Goal: Task Accomplishment & Management: Manage account settings

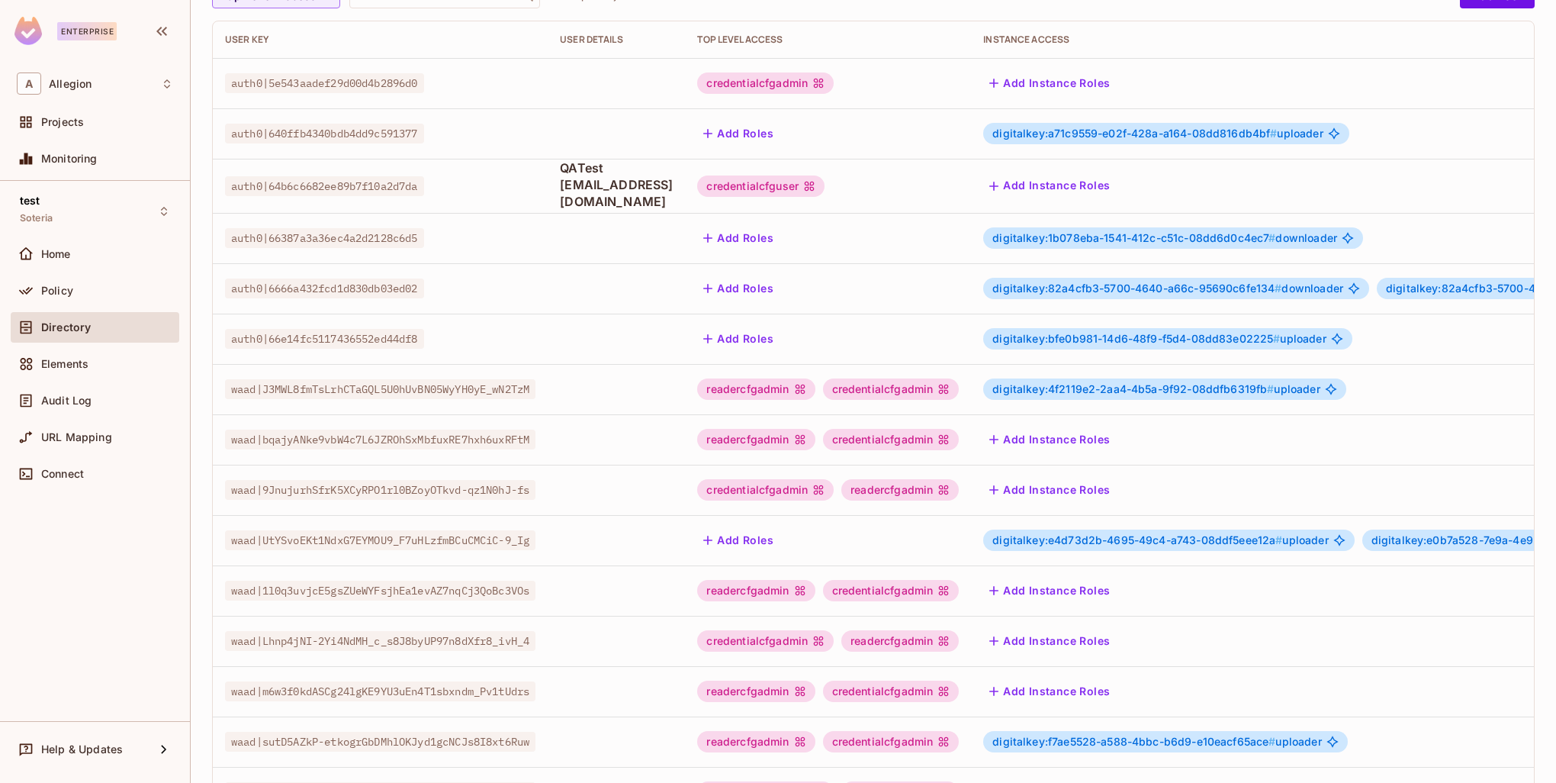
scroll to position [294, 0]
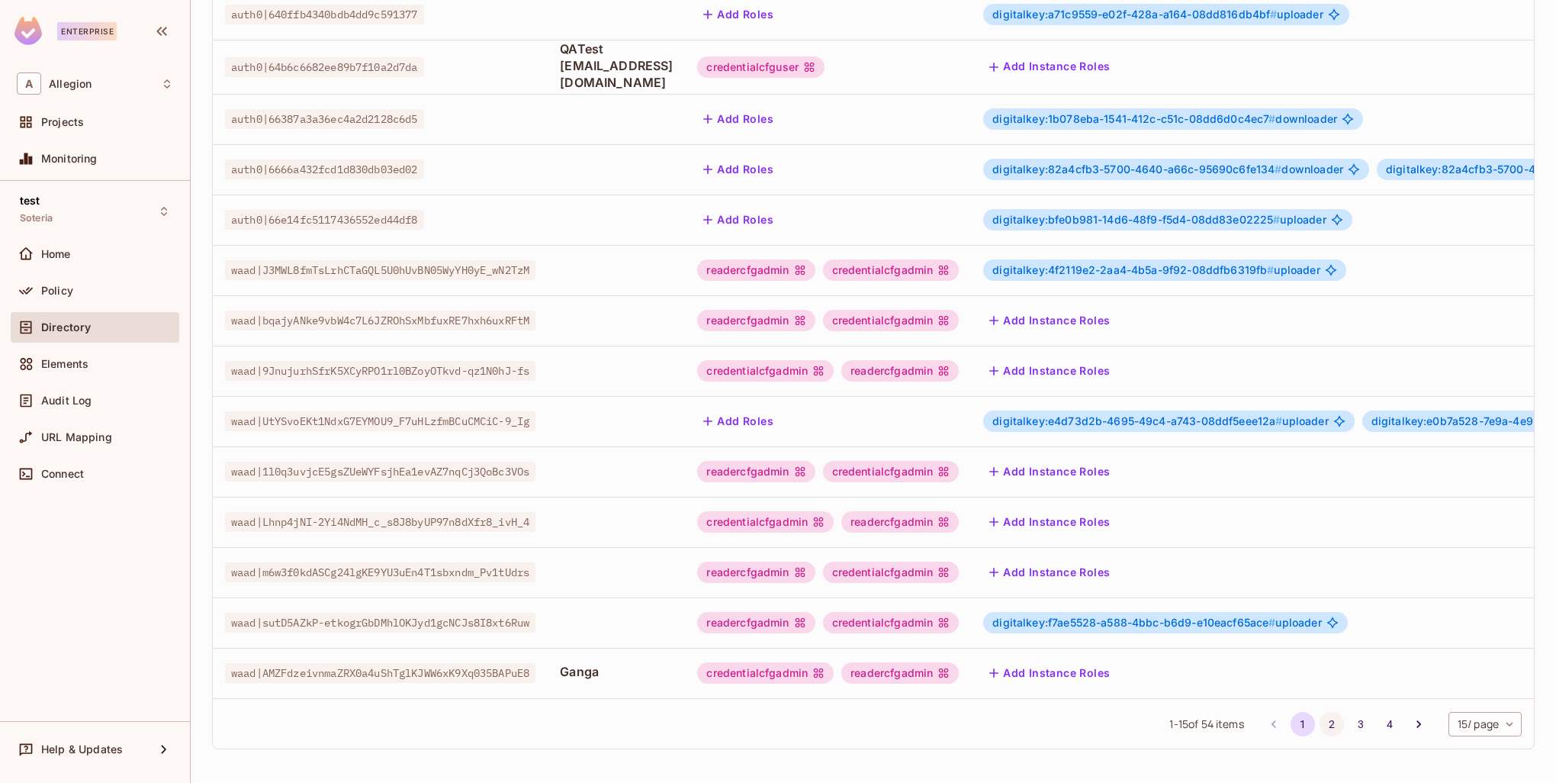
click at [1320, 721] on button "2" at bounding box center [1332, 724] width 24 height 24
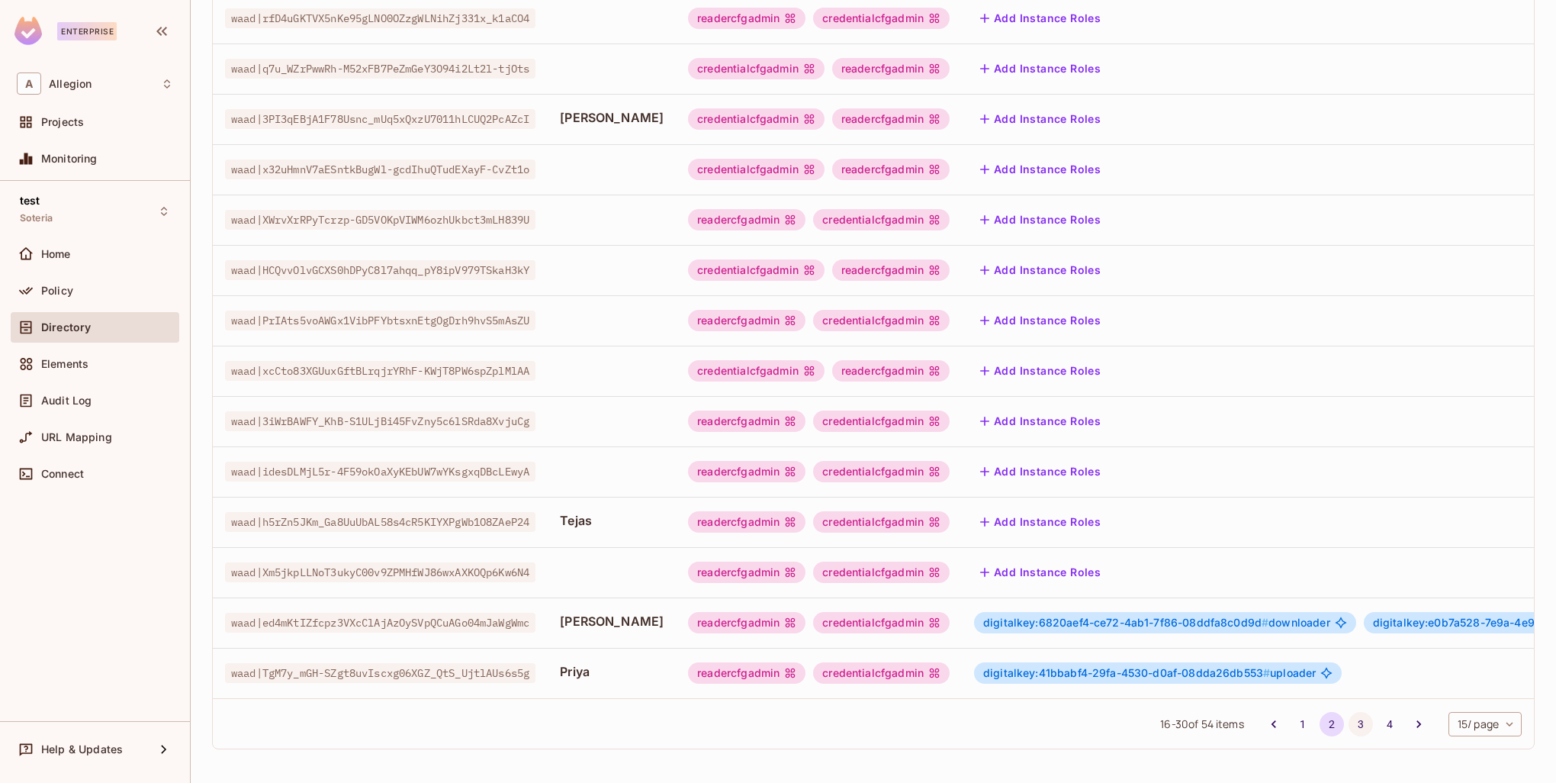
click at [1349, 720] on button "3" at bounding box center [1361, 724] width 24 height 24
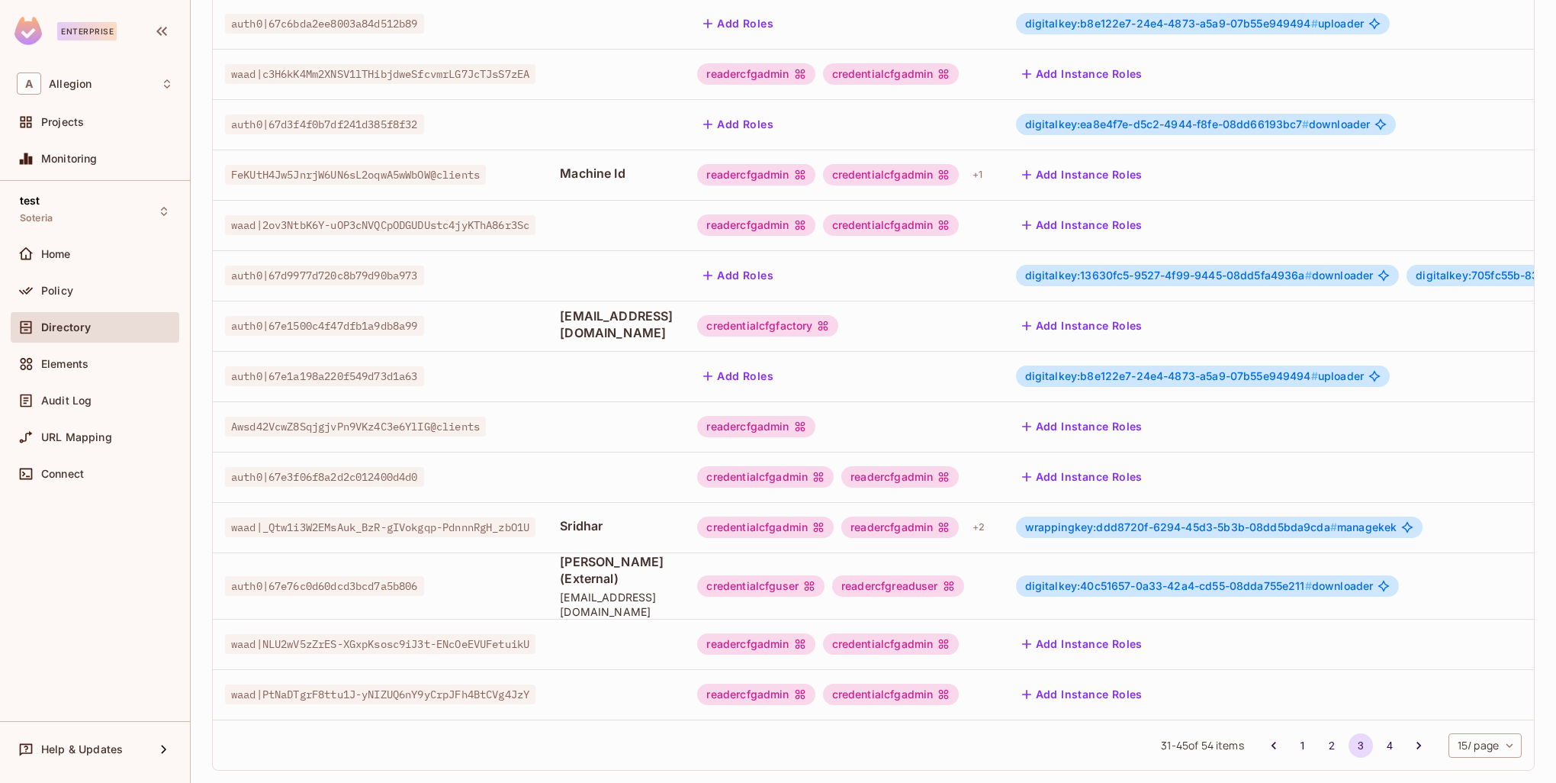
click at [1131, 520] on span "wrappingkey:ddd8720f-6294-45d3-5b3b-08dd5bda9cda #" at bounding box center [1181, 526] width 312 height 13
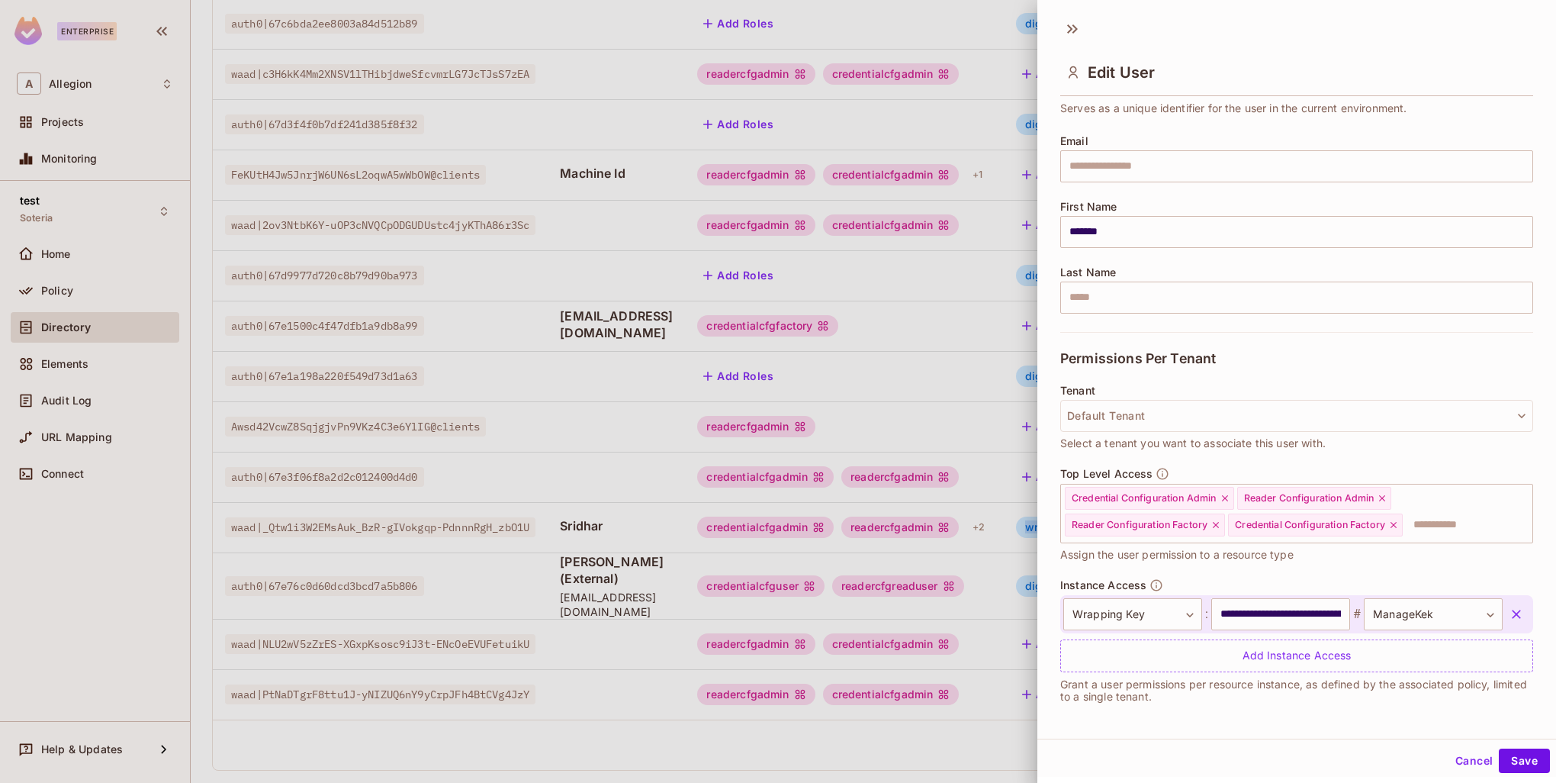
click at [1509, 609] on icon "button" at bounding box center [1516, 613] width 15 height 15
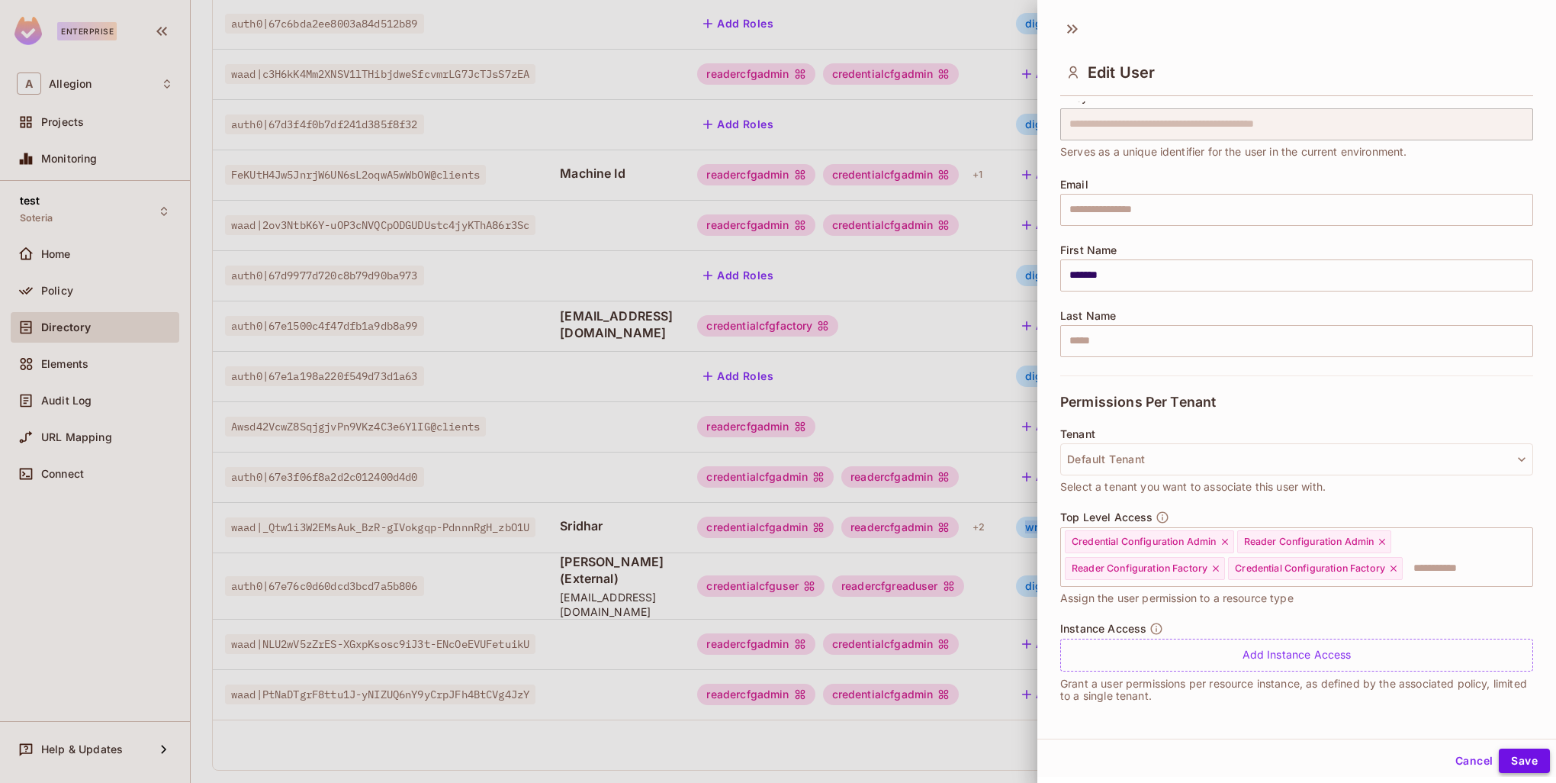
click at [1513, 767] on button "Save" at bounding box center [1524, 760] width 51 height 24
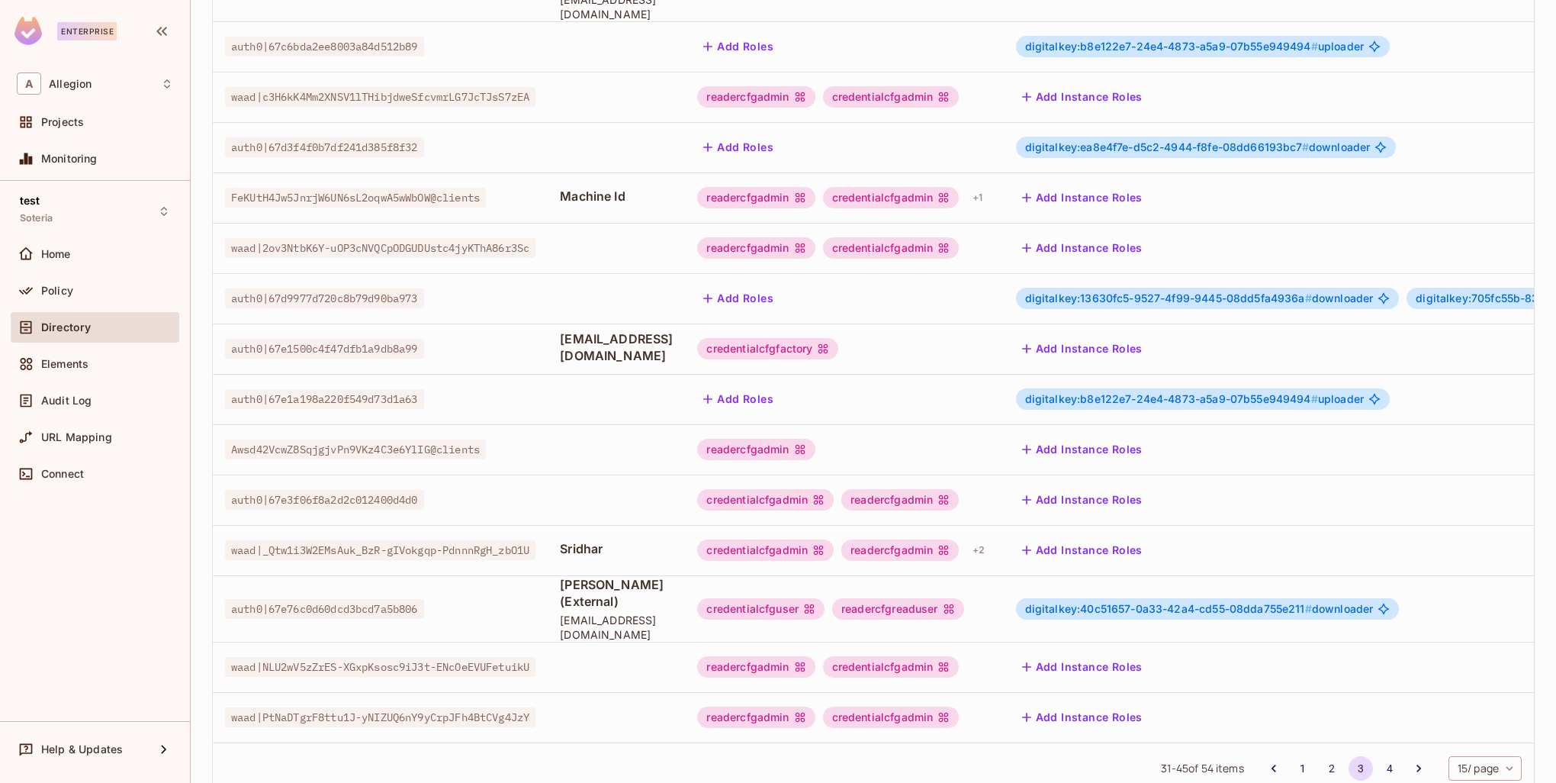
scroll to position [294, 0]
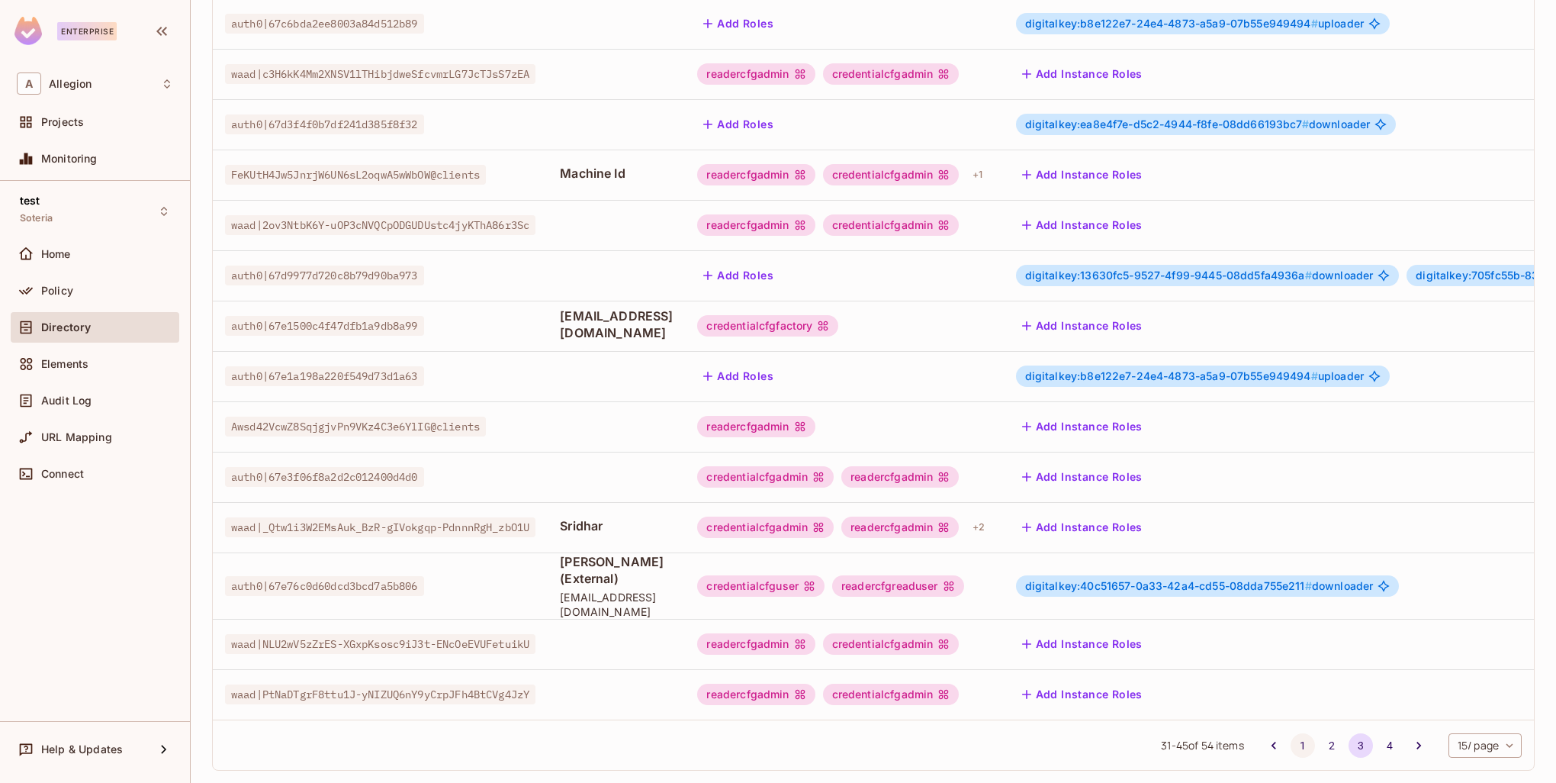
click at [1291, 733] on button "1" at bounding box center [1303, 745] width 24 height 24
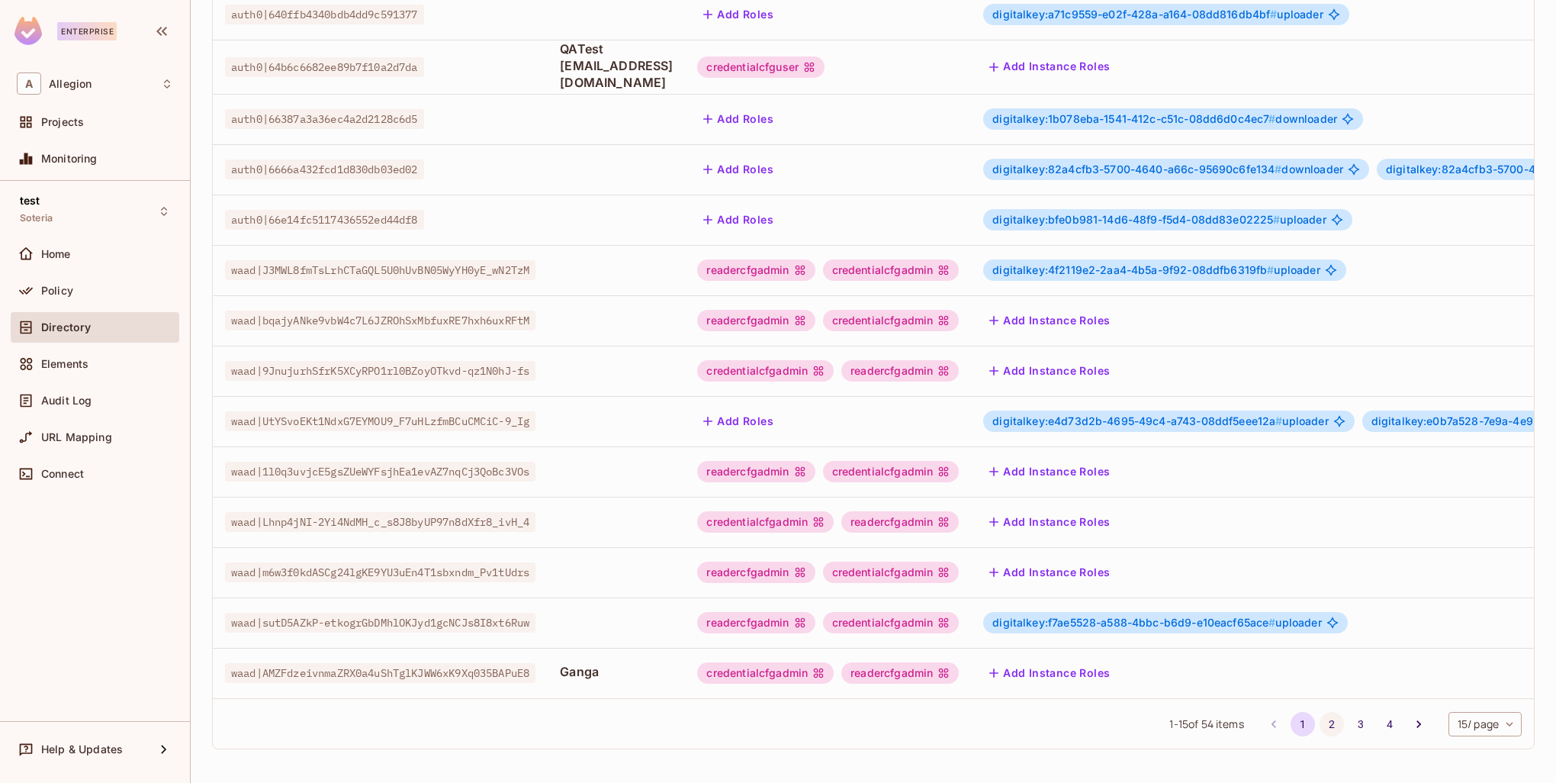
click at [1324, 722] on button "2" at bounding box center [1332, 724] width 24 height 24
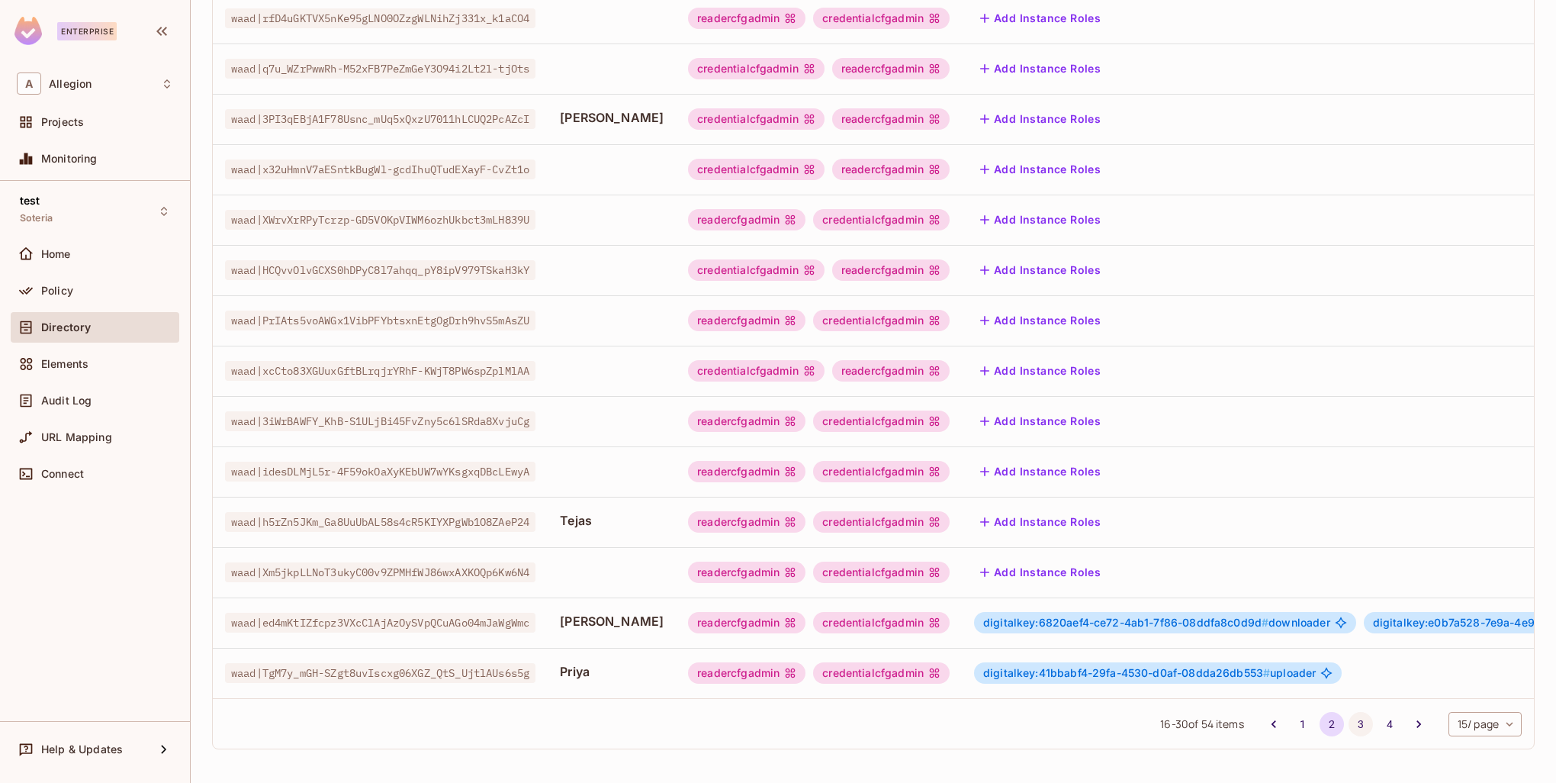
click at [1349, 727] on button "3" at bounding box center [1361, 724] width 24 height 24
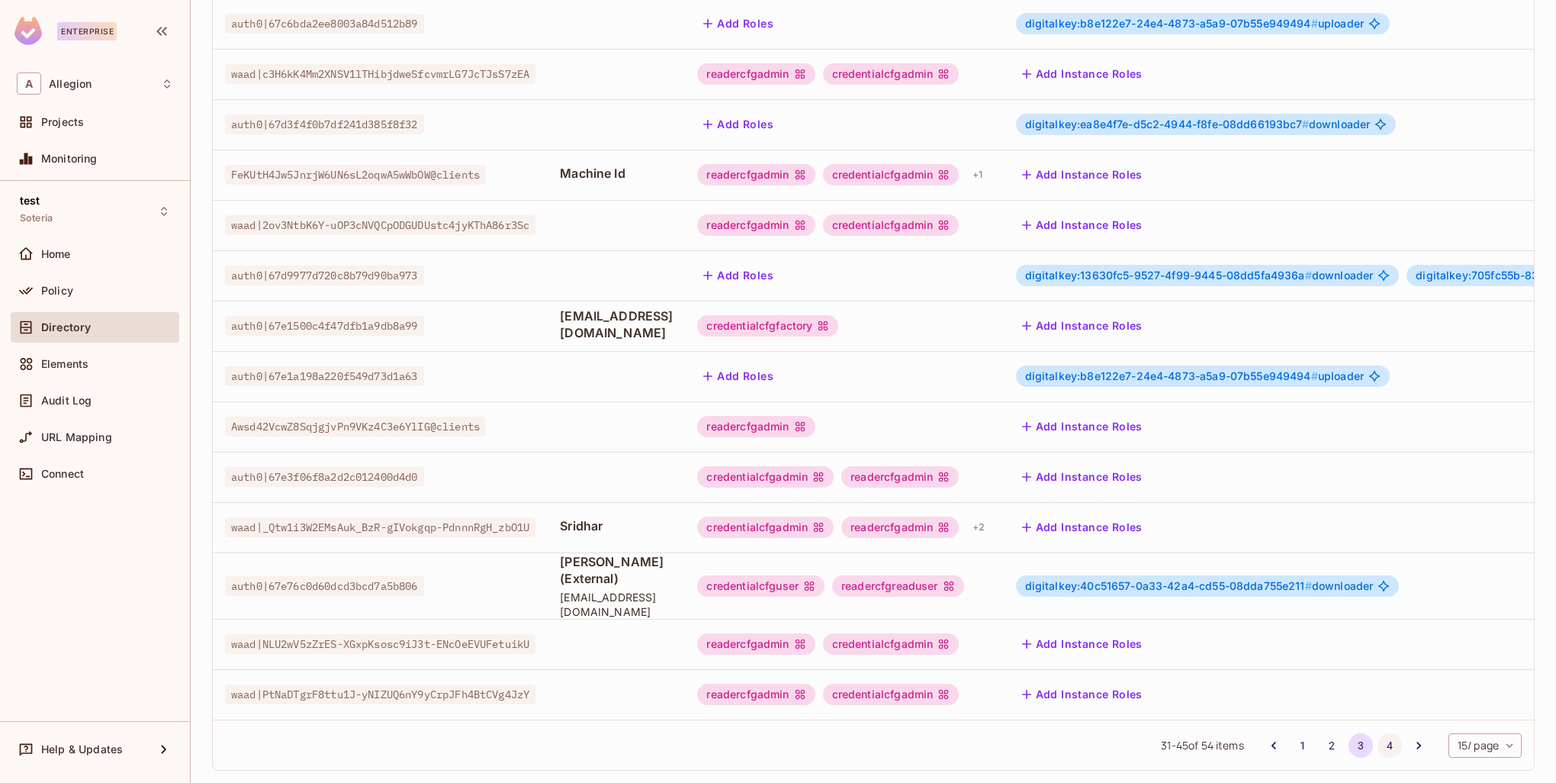
click at [1378, 733] on button "4" at bounding box center [1390, 745] width 24 height 24
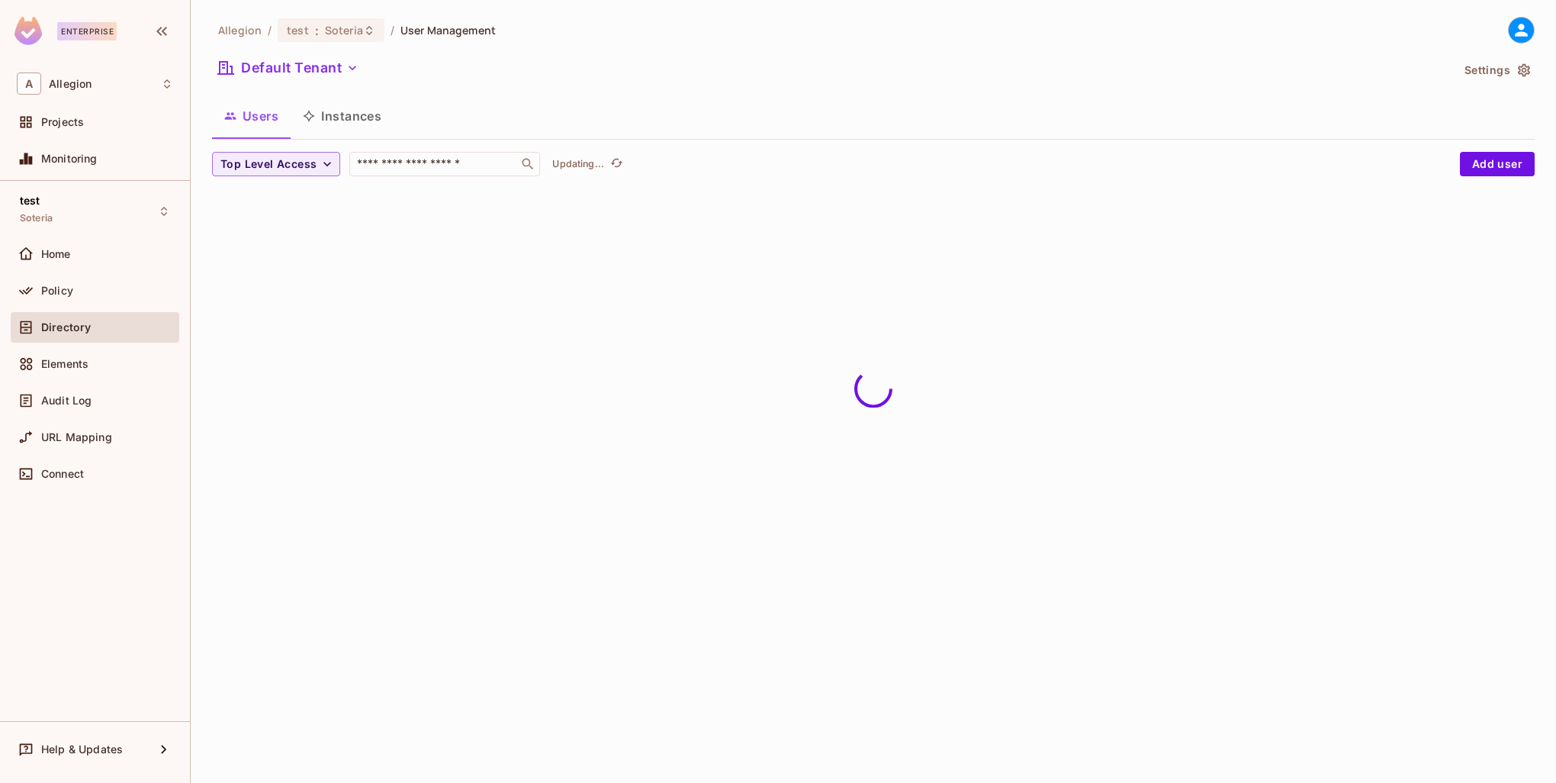
scroll to position [0, 0]
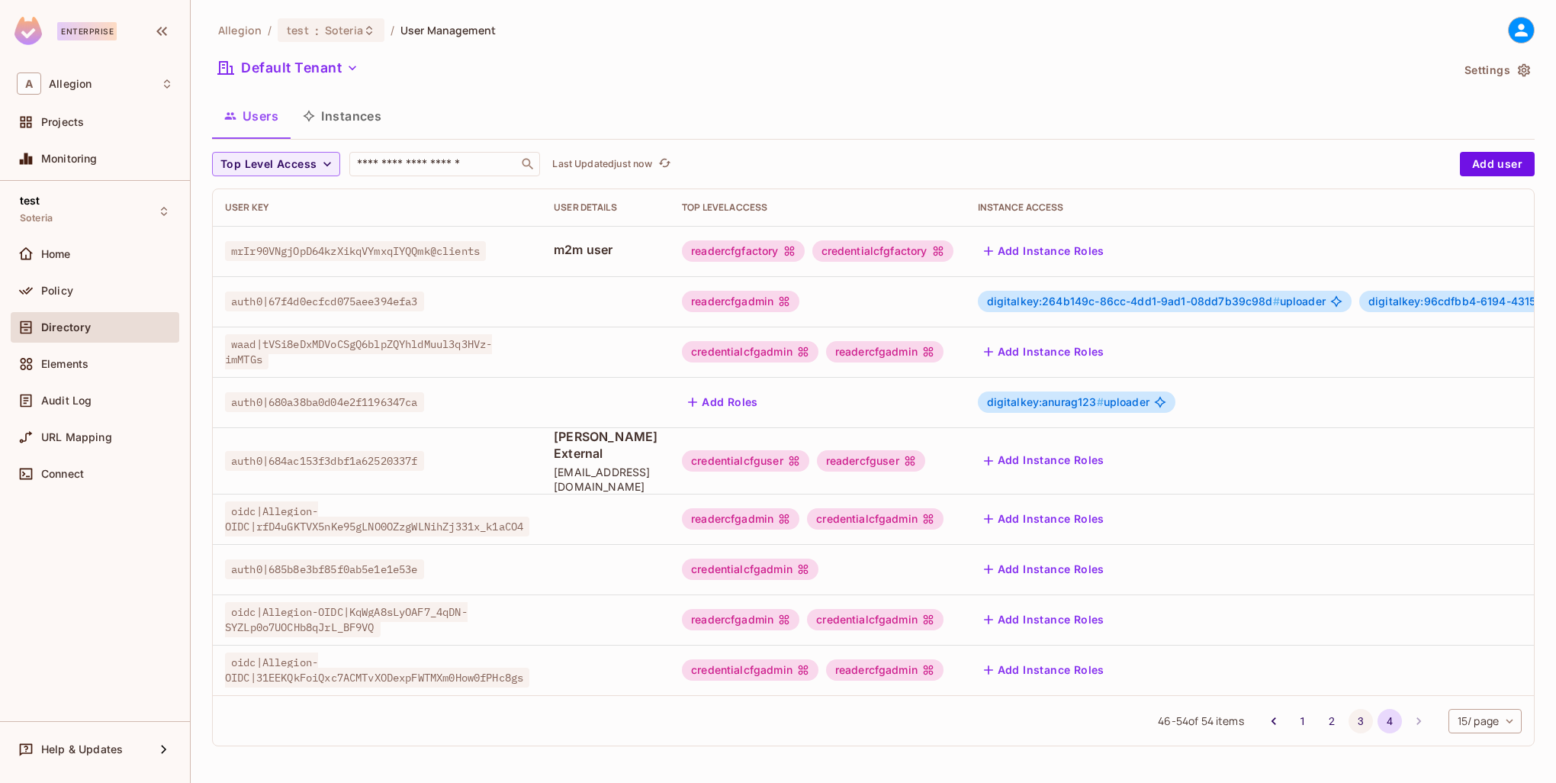
click at [1355, 721] on button "3" at bounding box center [1361, 721] width 24 height 24
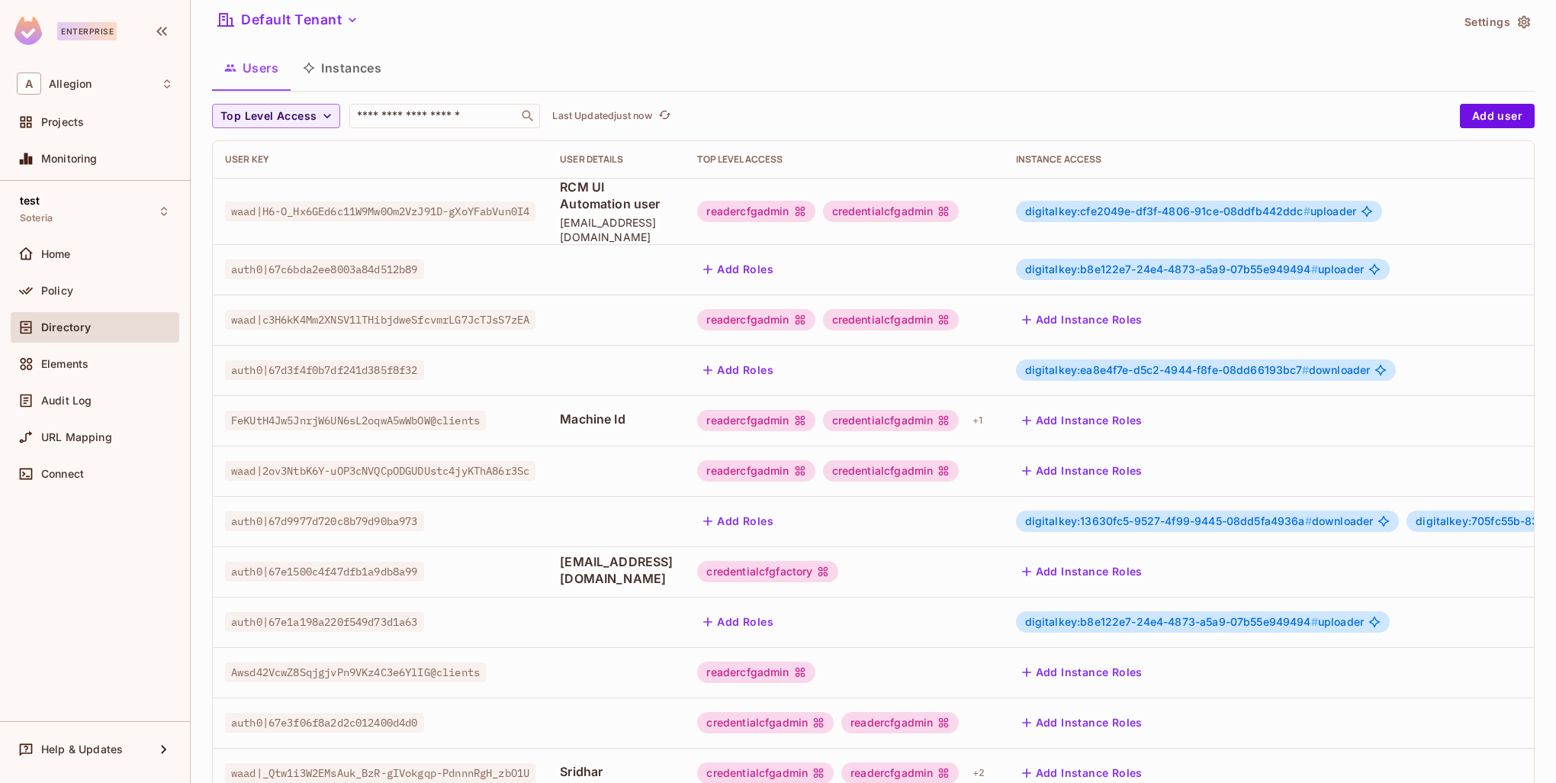
scroll to position [229, 0]
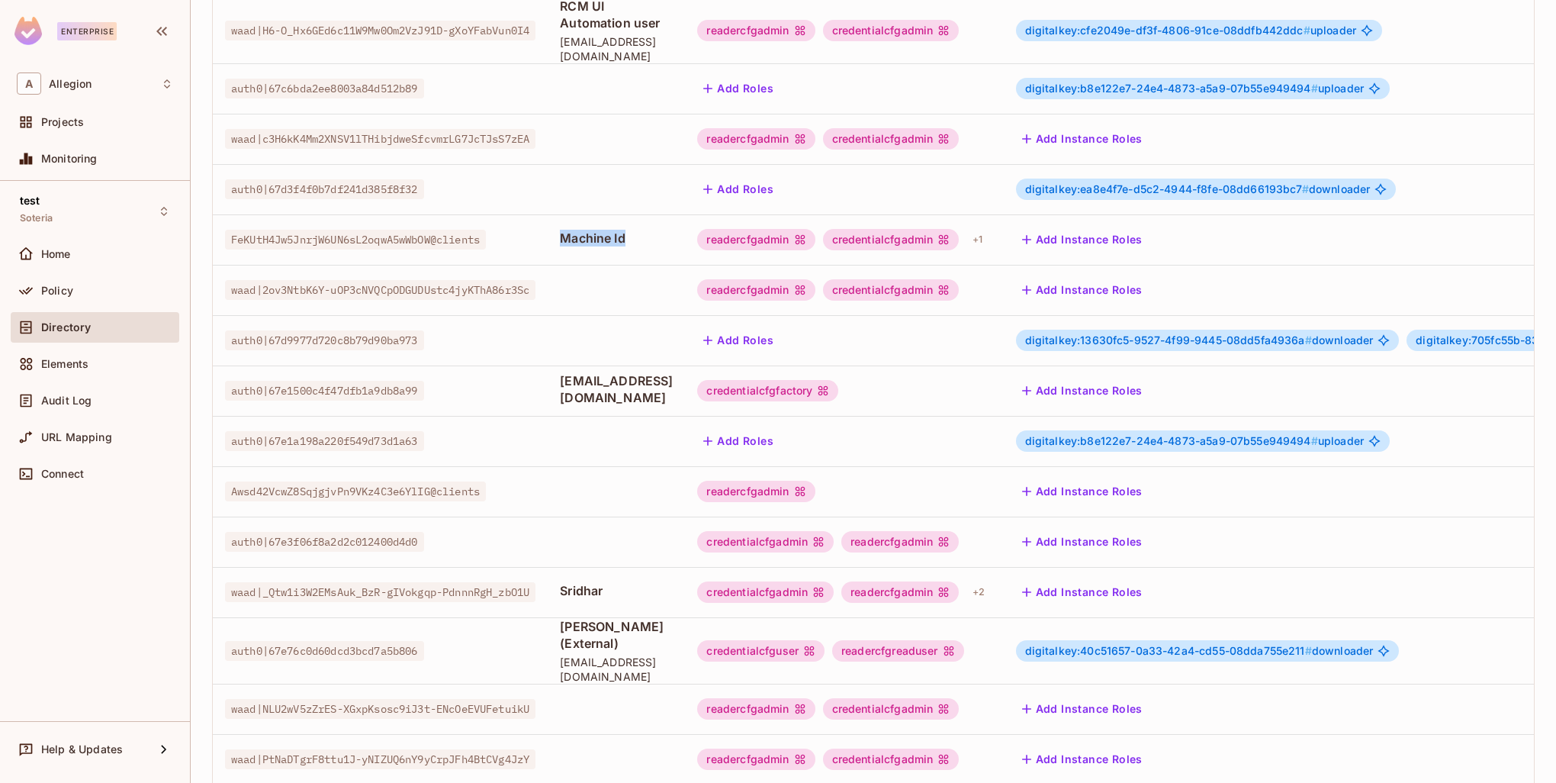
drag, startPoint x: 661, startPoint y: 227, endPoint x: 561, endPoint y: 208, distance: 100.9
click at [561, 214] on tr "FeKUtH4Jw5JnrjW6UN6sL2oqwA5wWbOW@clients Machine Id readercfgadmin credentialcf…" at bounding box center [1048, 239] width 1670 height 50
click at [616, 332] on td at bounding box center [616, 340] width 137 height 50
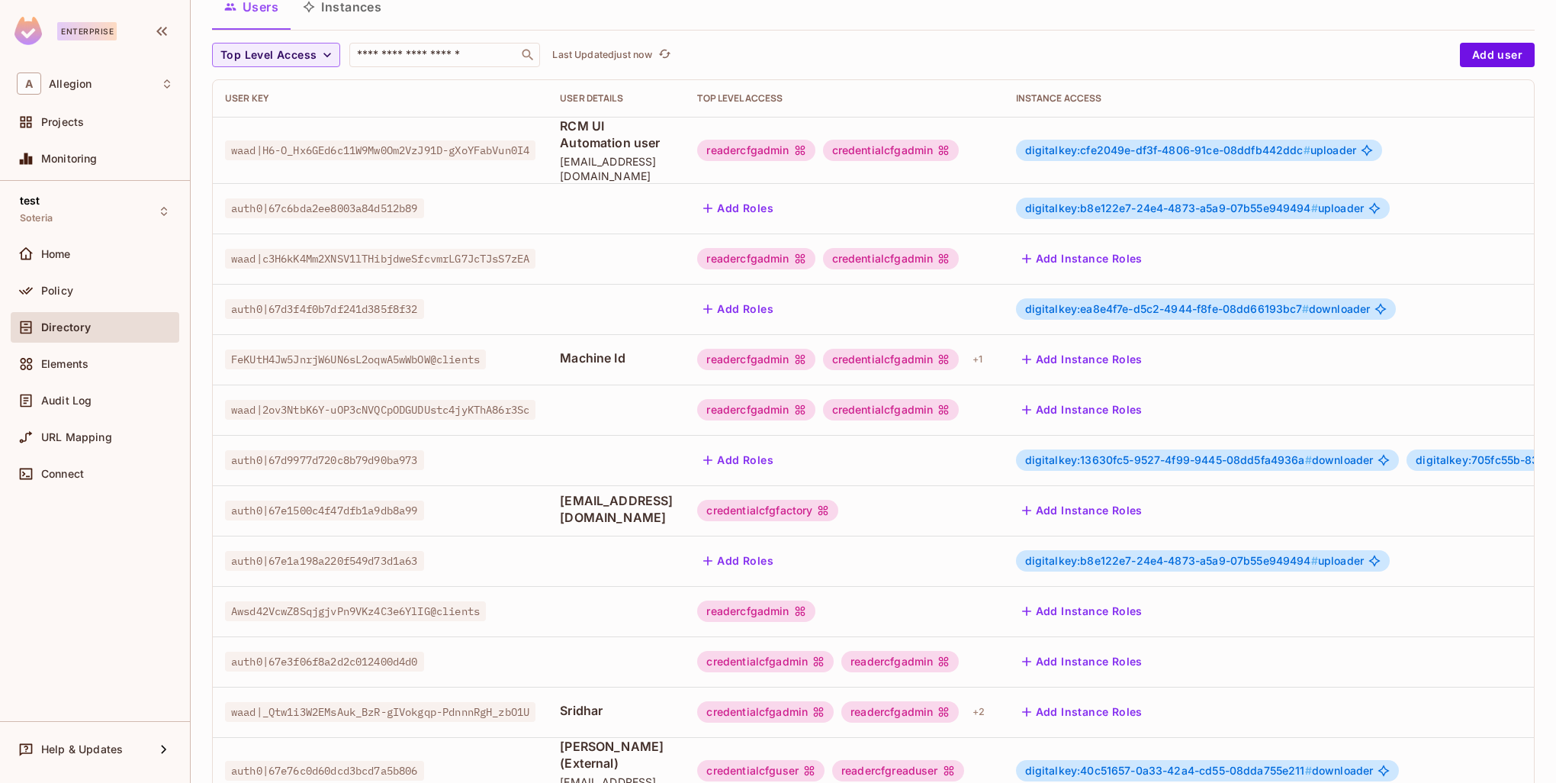
scroll to position [0, 0]
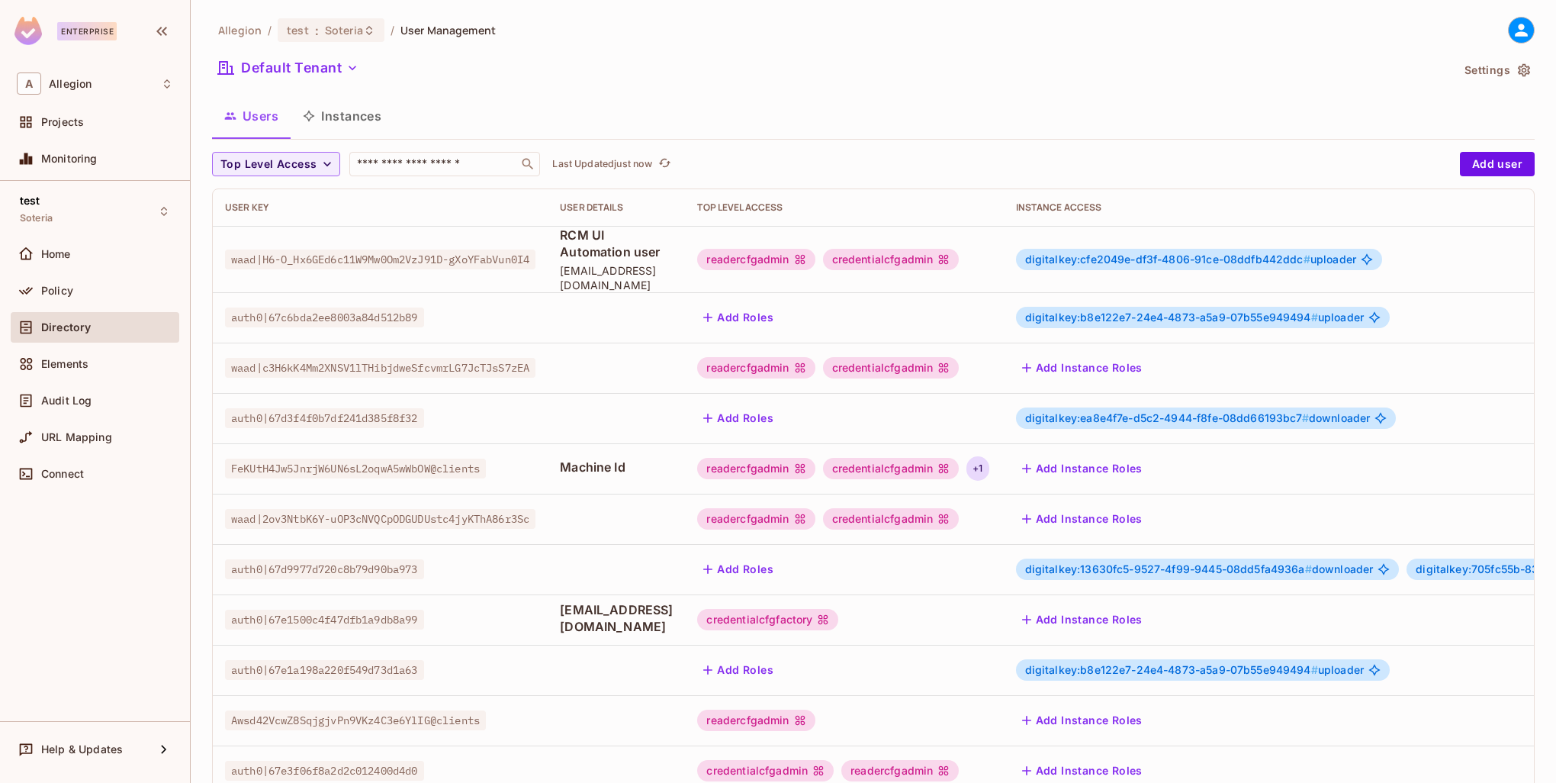
click at [989, 457] on div "+ 1" at bounding box center [978, 468] width 22 height 24
click at [1002, 475] on div at bounding box center [778, 391] width 1556 height 783
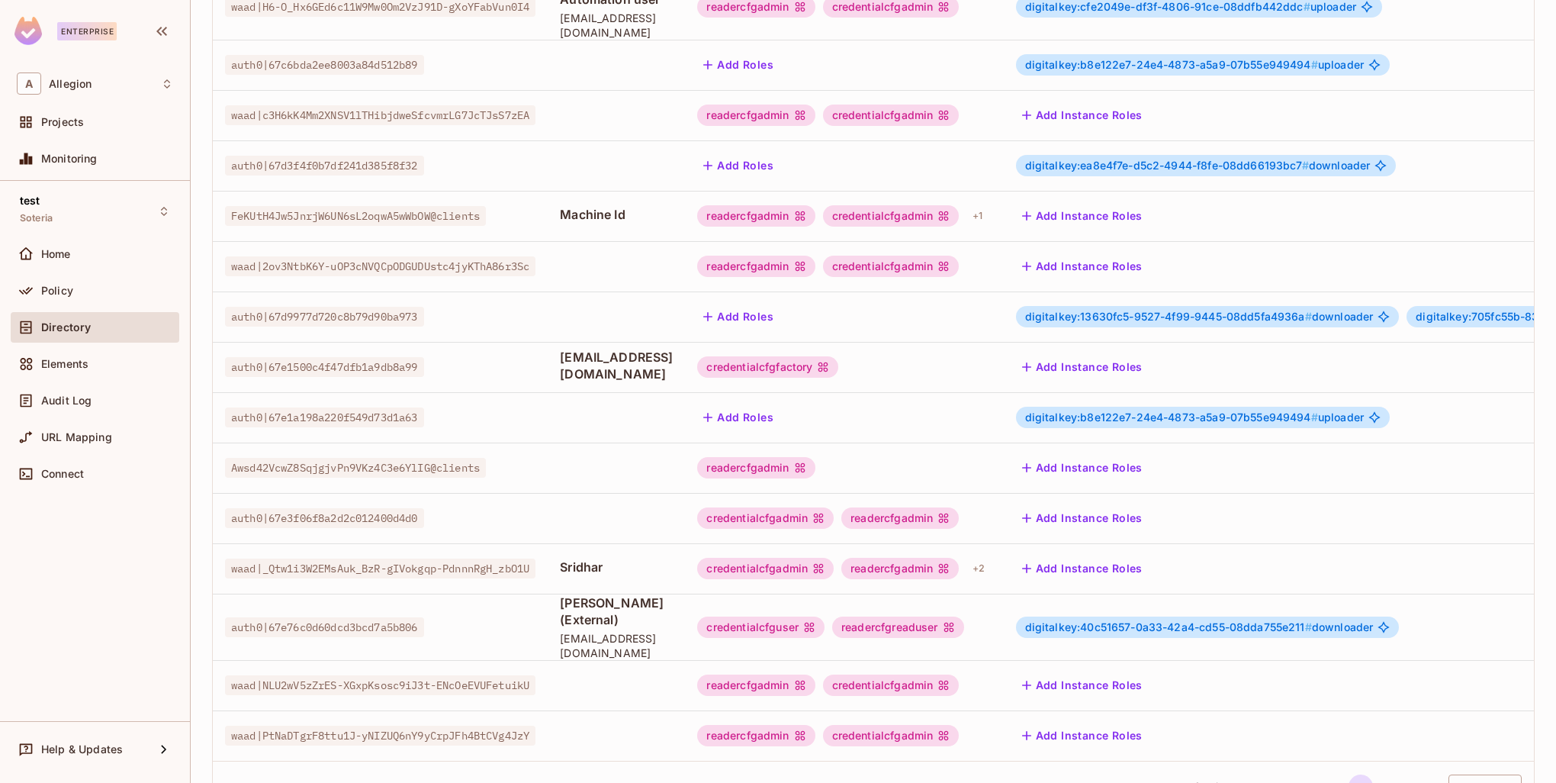
scroll to position [294, 0]
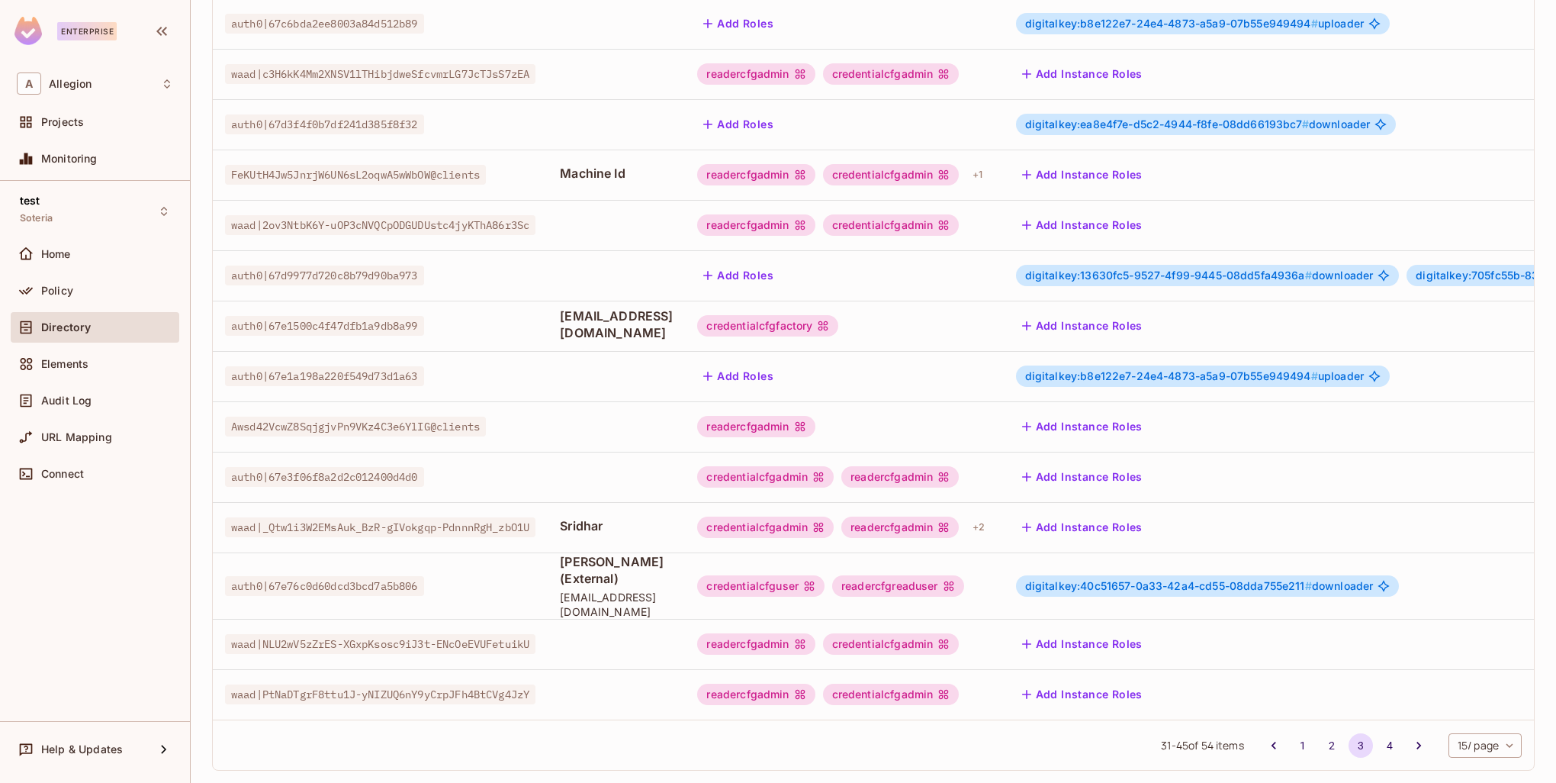
click at [1149, 515] on button "Add Instance Roles" at bounding box center [1082, 527] width 133 height 24
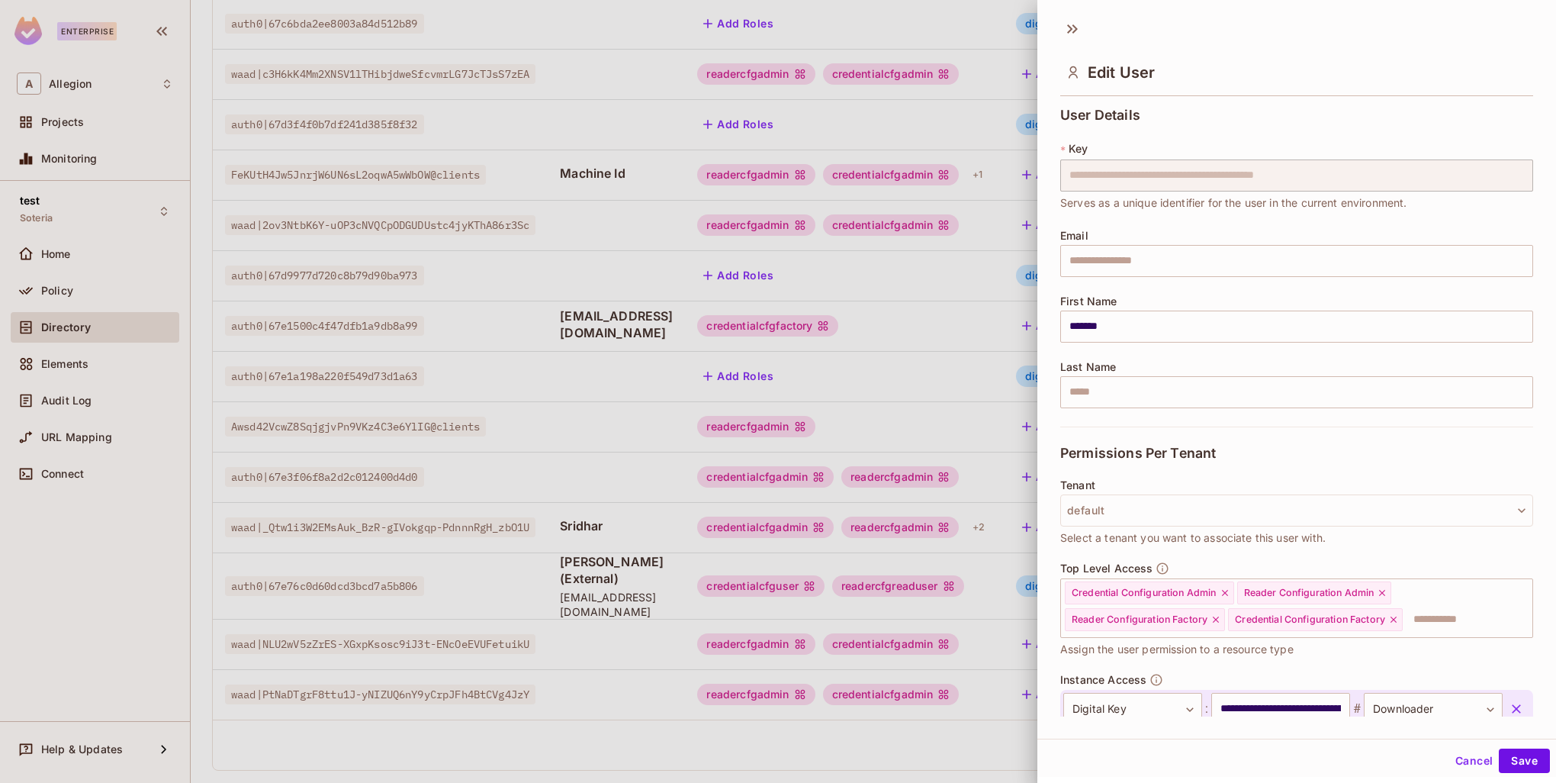
click at [1136, 508] on button "default" at bounding box center [1296, 510] width 473 height 32
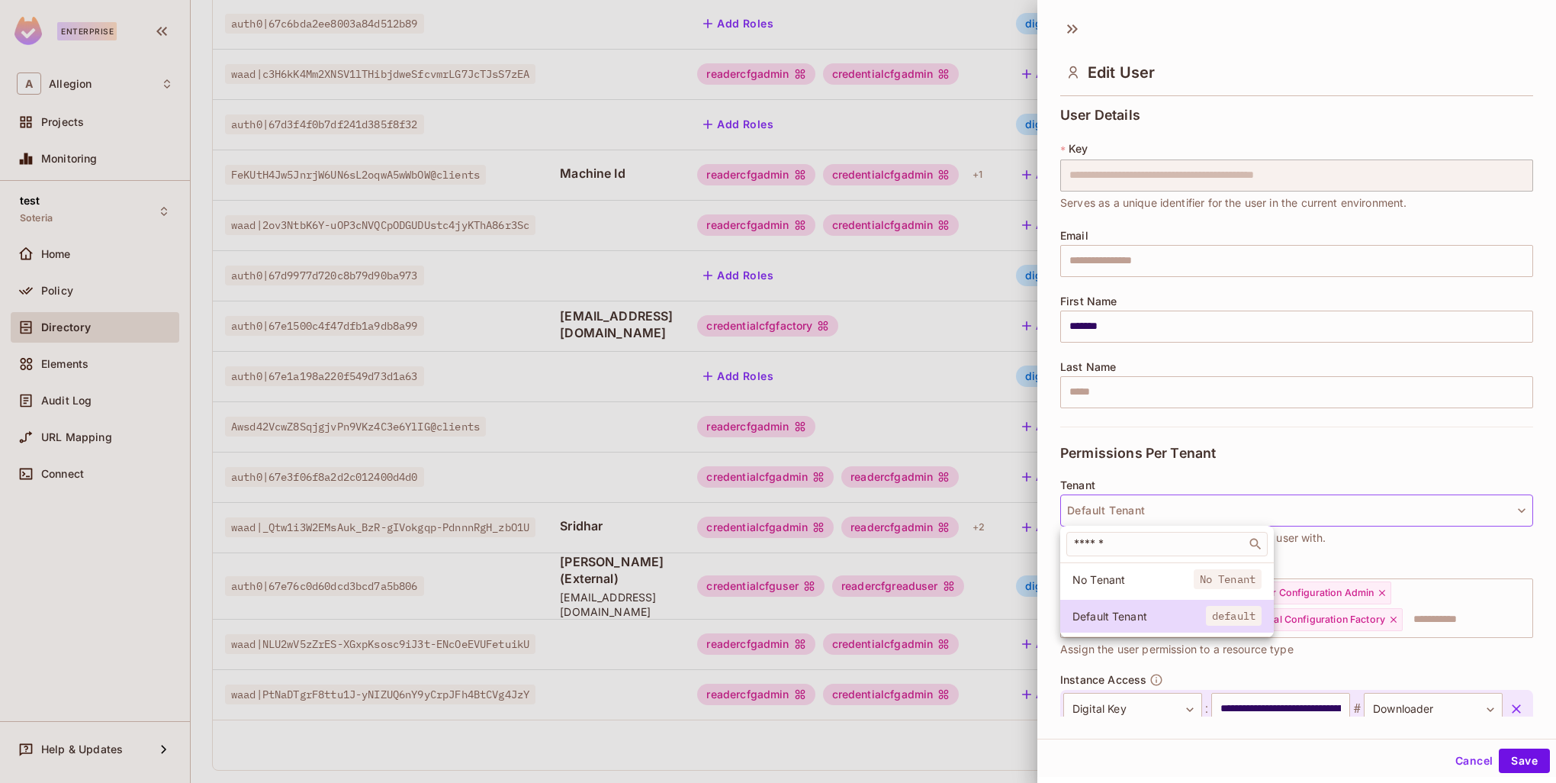
click at [1209, 471] on div at bounding box center [778, 391] width 1556 height 783
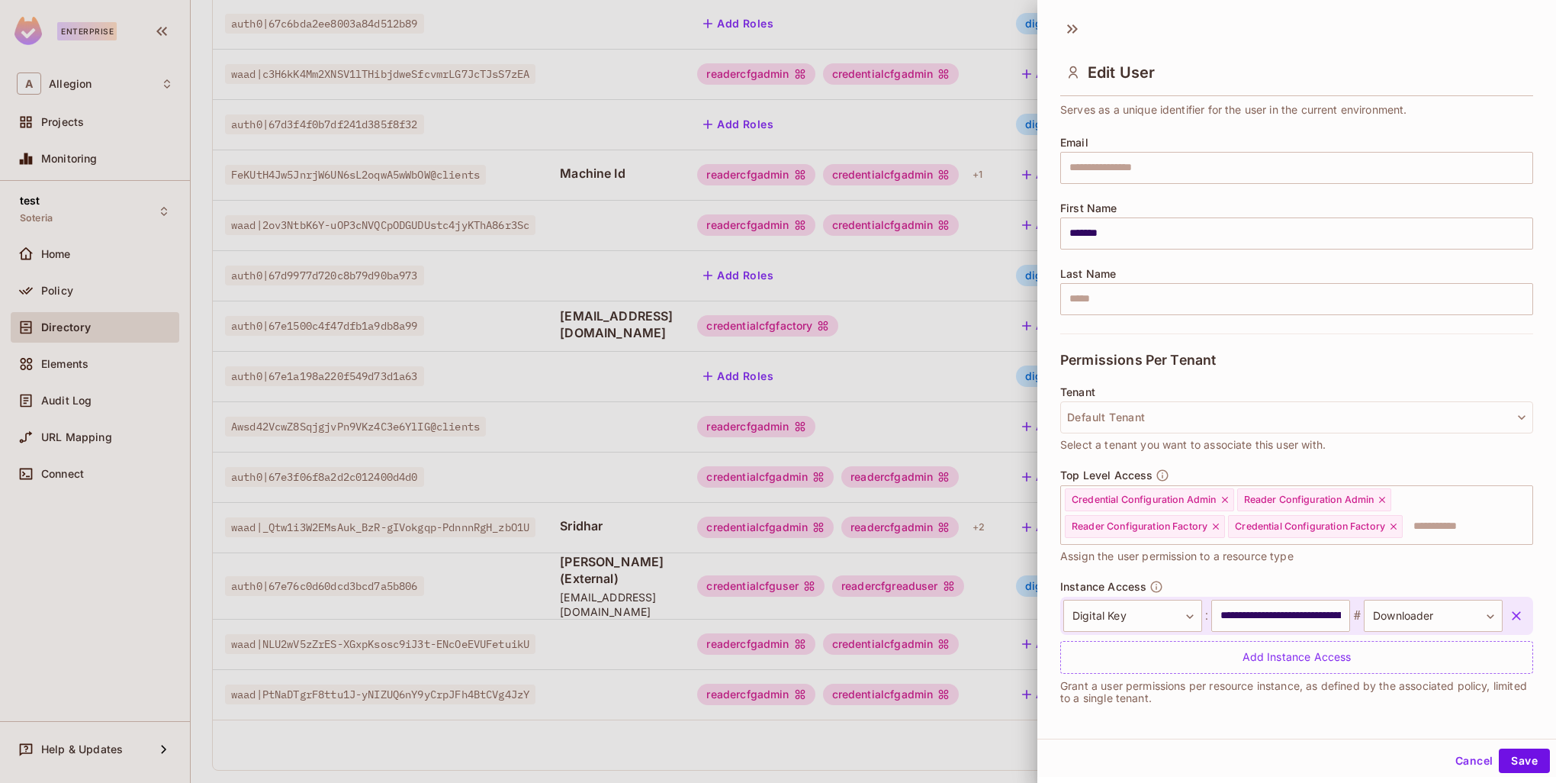
scroll to position [95, 0]
click at [1195, 655] on div "Add Instance Access" at bounding box center [1296, 655] width 473 height 33
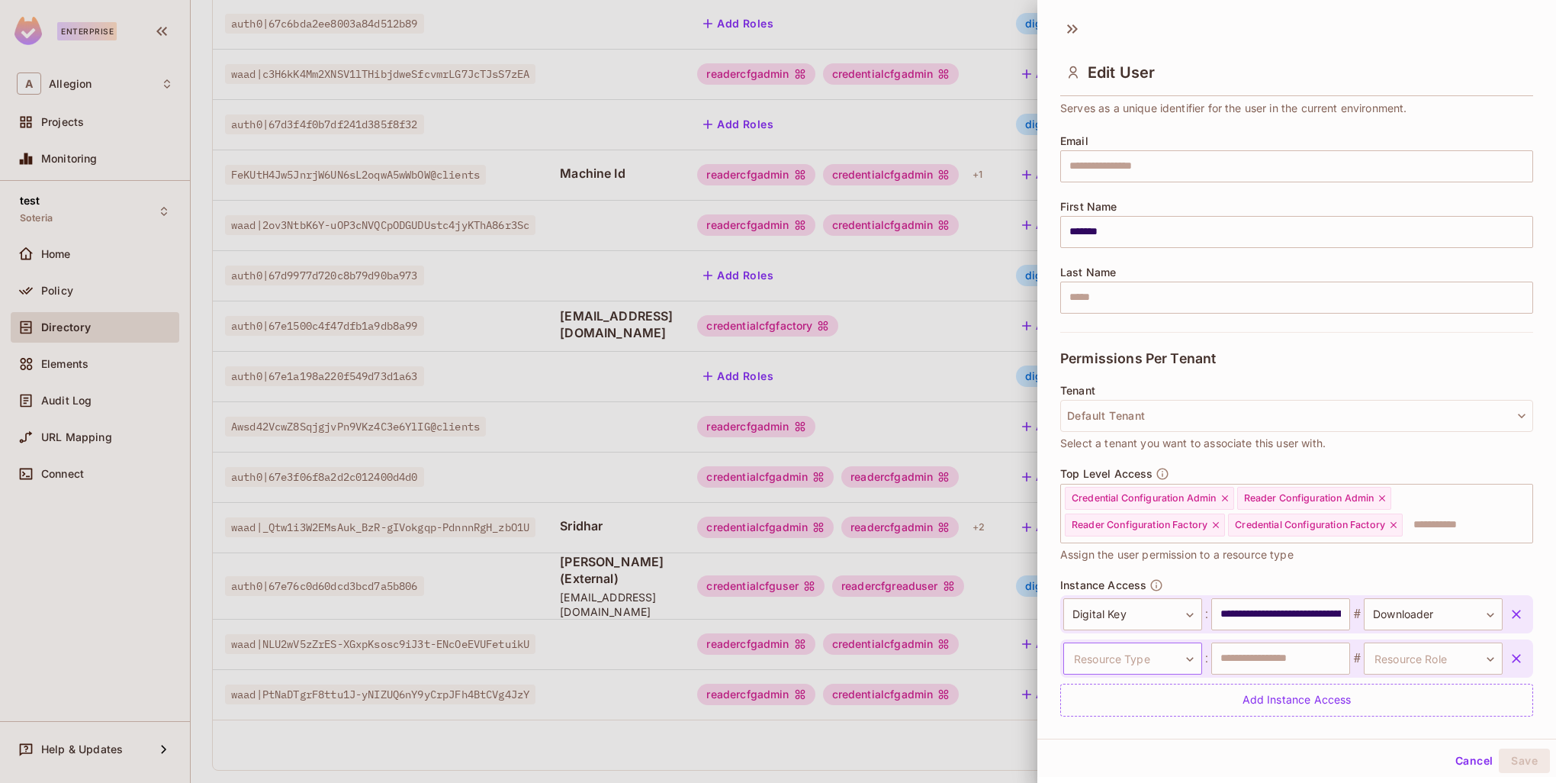
click at [1153, 655] on body "Enterprise A Allegion Projects Monitoring test Soteria Home Policy Directory El…" at bounding box center [778, 391] width 1556 height 783
click at [1118, 746] on li "Wrapping Key" at bounding box center [1129, 750] width 159 height 27
click at [1250, 658] on input "text" at bounding box center [1280, 658] width 139 height 32
paste input "**********"
type input "**********"
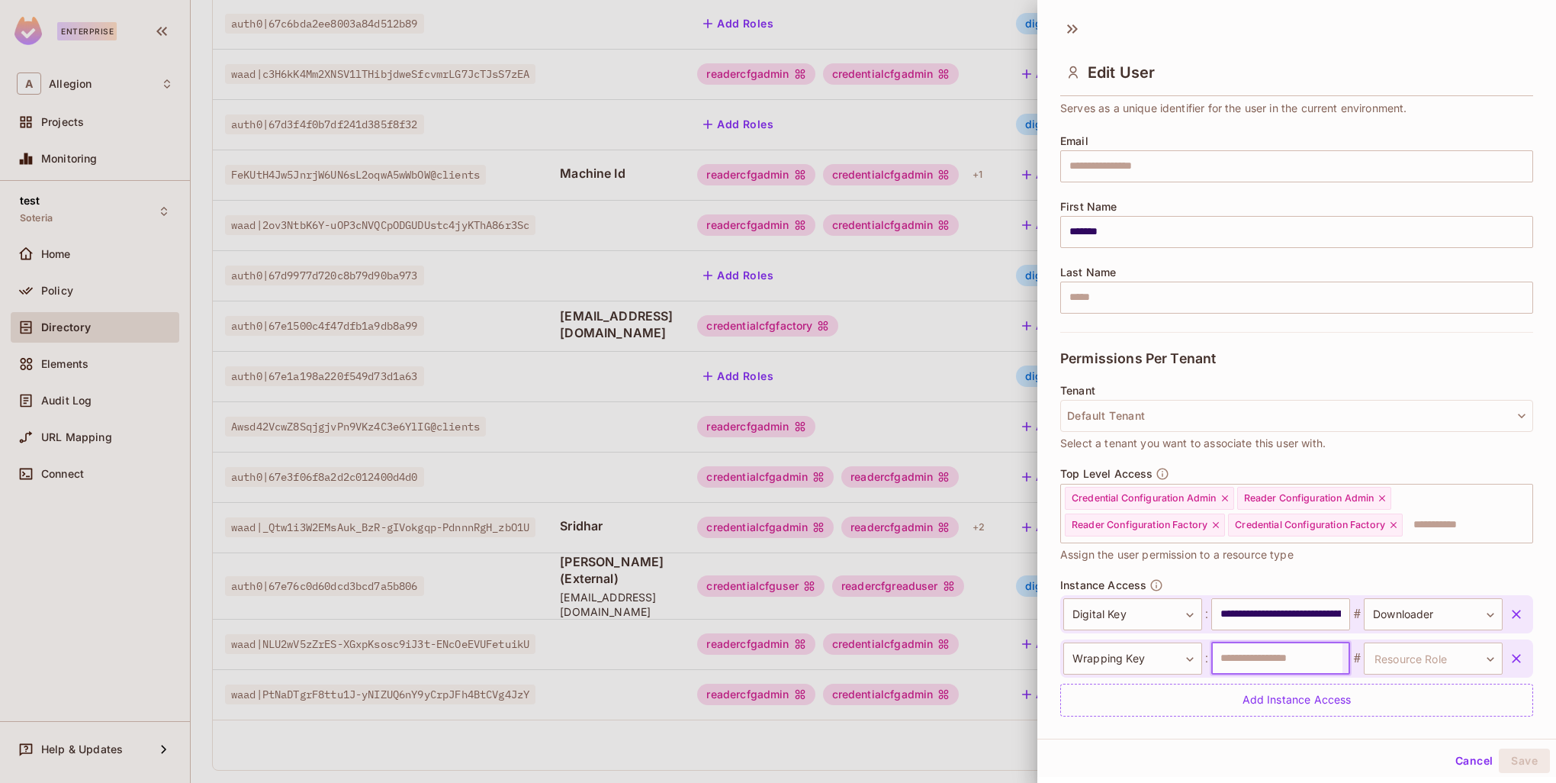
scroll to position [0, 0]
click at [1282, 658] on input "text" at bounding box center [1276, 658] width 131 height 32
type input "**********"
click at [1396, 658] on body "Enterprise A Allegion Projects Monitoring test Soteria Home Policy Directory El…" at bounding box center [778, 391] width 1556 height 783
click at [1388, 725] on li "ManageKek" at bounding box center [1409, 729] width 140 height 27
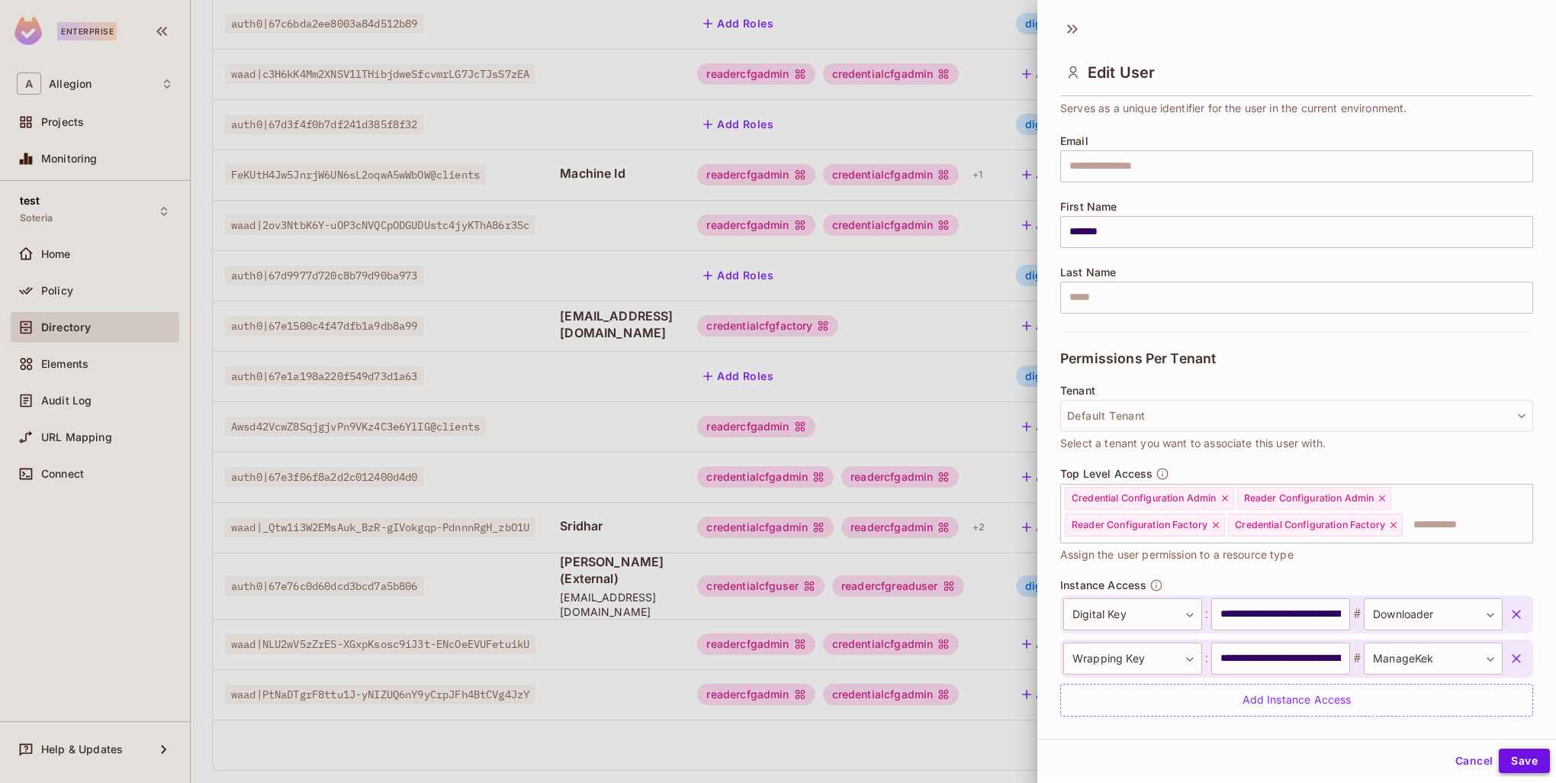
drag, startPoint x: 1529, startPoint y: 761, endPoint x: 1506, endPoint y: 755, distance: 23.7
click at [1529, 761] on button "Save" at bounding box center [1524, 760] width 51 height 24
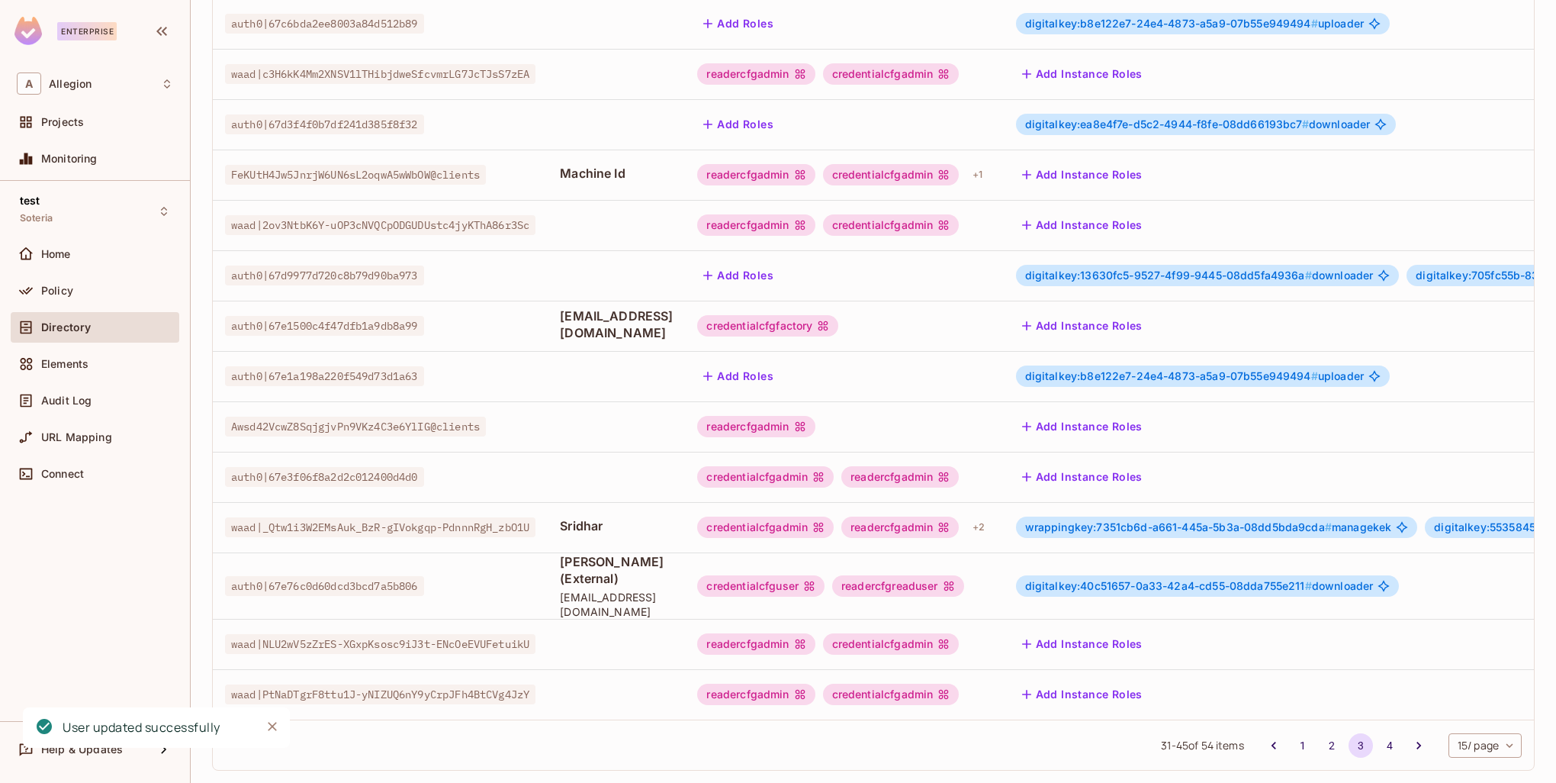
click at [1208, 520] on span "wrappingkey:7351cb6d-a661-445a-5b3a-08dd5bda9cda #" at bounding box center [1178, 526] width 307 height 13
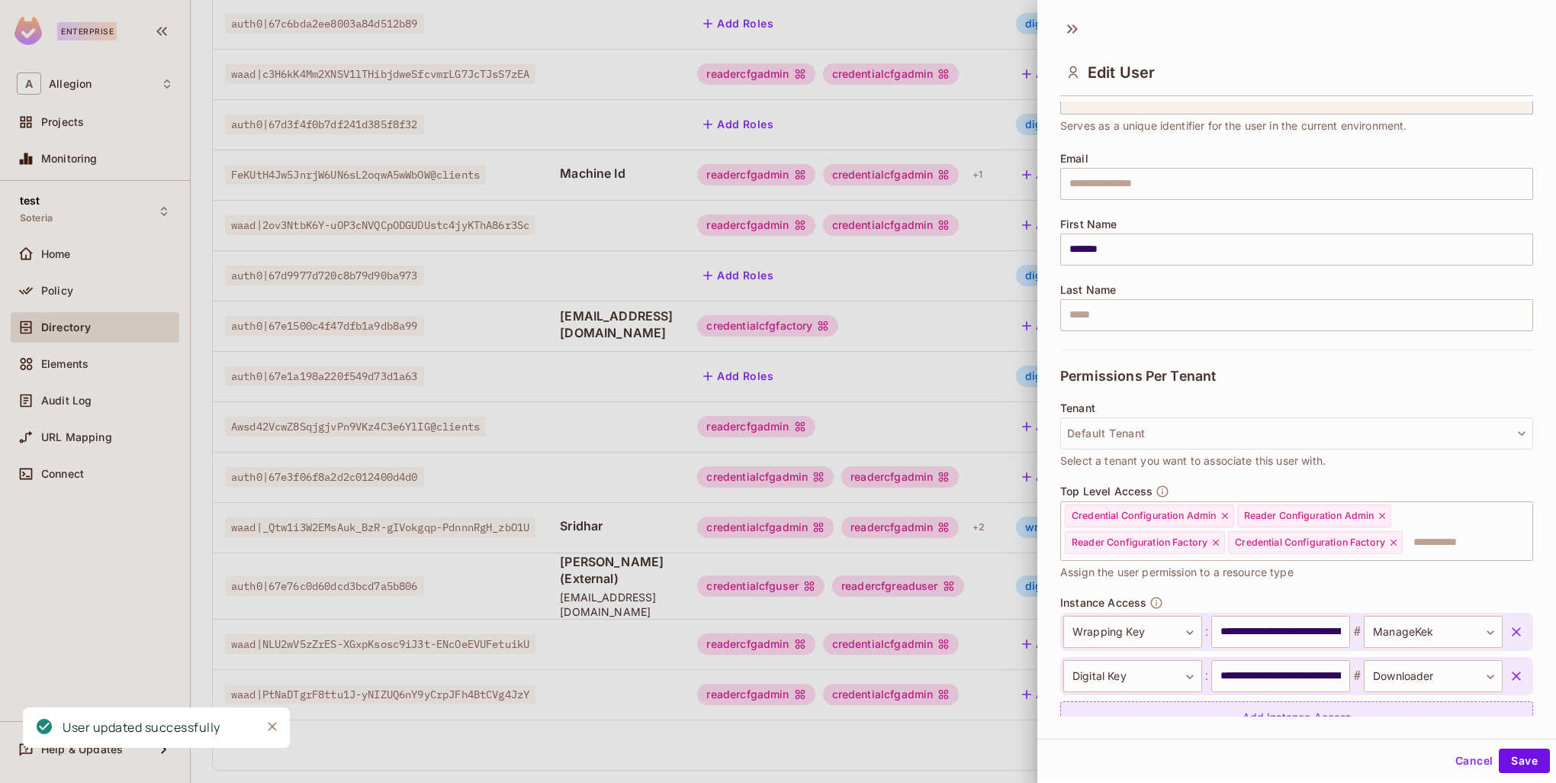
scroll to position [140, 0]
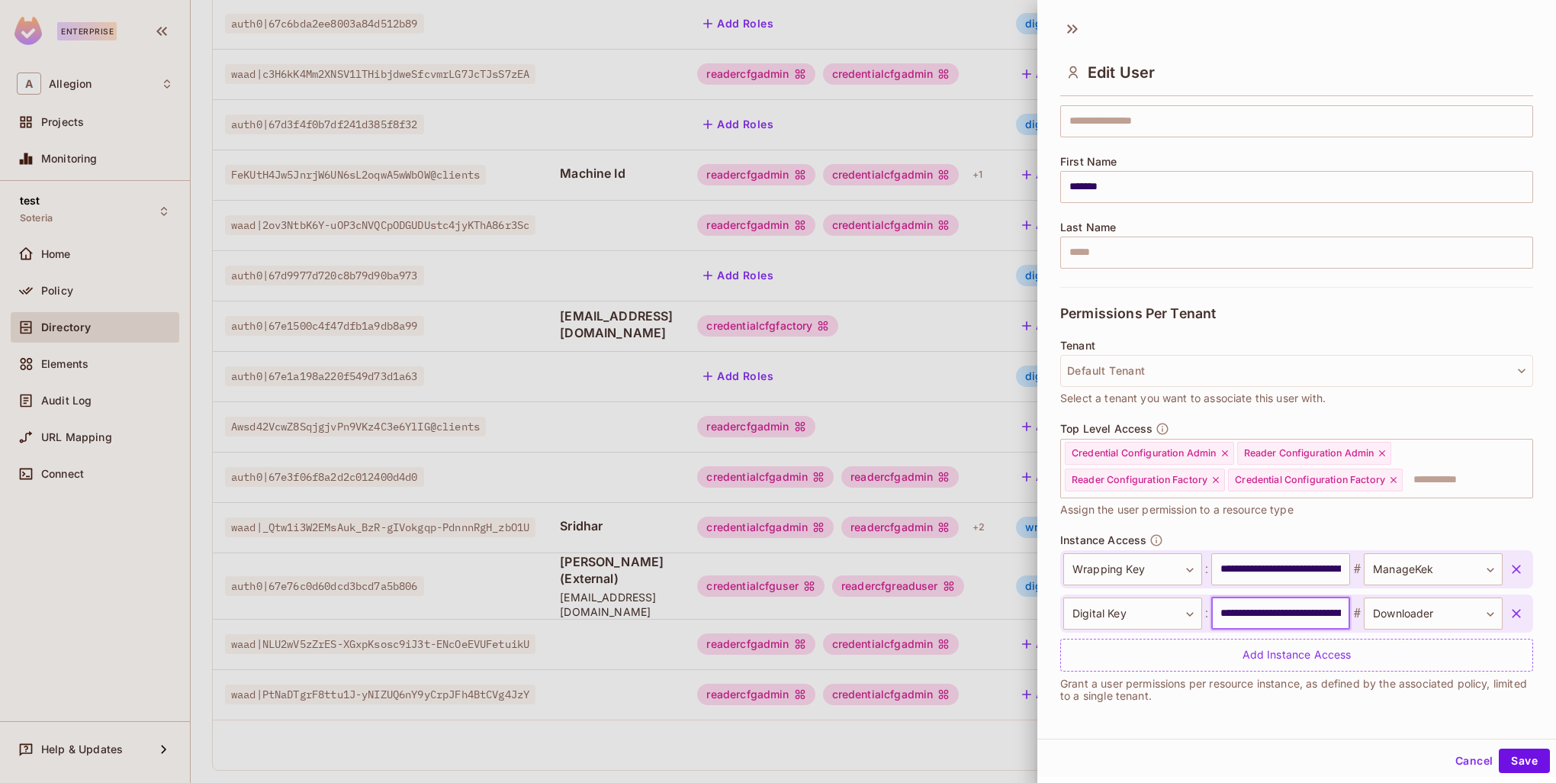
drag, startPoint x: 1214, startPoint y: 611, endPoint x: 1222, endPoint y: 611, distance: 8.4
click at [1222, 611] on input "**********" at bounding box center [1280, 613] width 139 height 32
click at [1218, 566] on input "**********" at bounding box center [1280, 569] width 139 height 32
drag, startPoint x: 1211, startPoint y: 566, endPoint x: 1337, endPoint y: 565, distance: 125.9
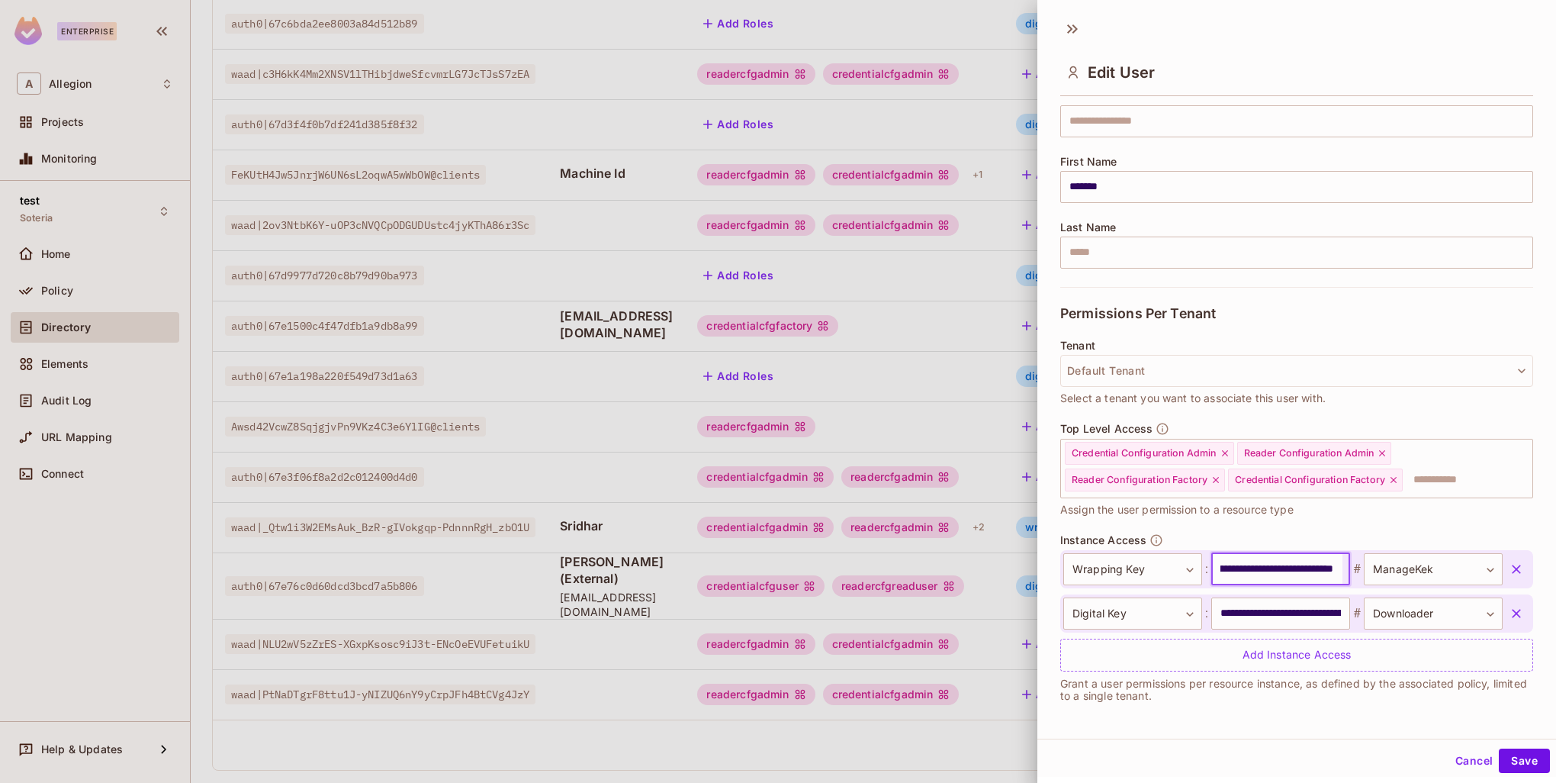
click at [1337, 565] on div "**********" at bounding box center [1282, 569] width 439 height 32
click at [897, 365] on div at bounding box center [778, 391] width 1556 height 783
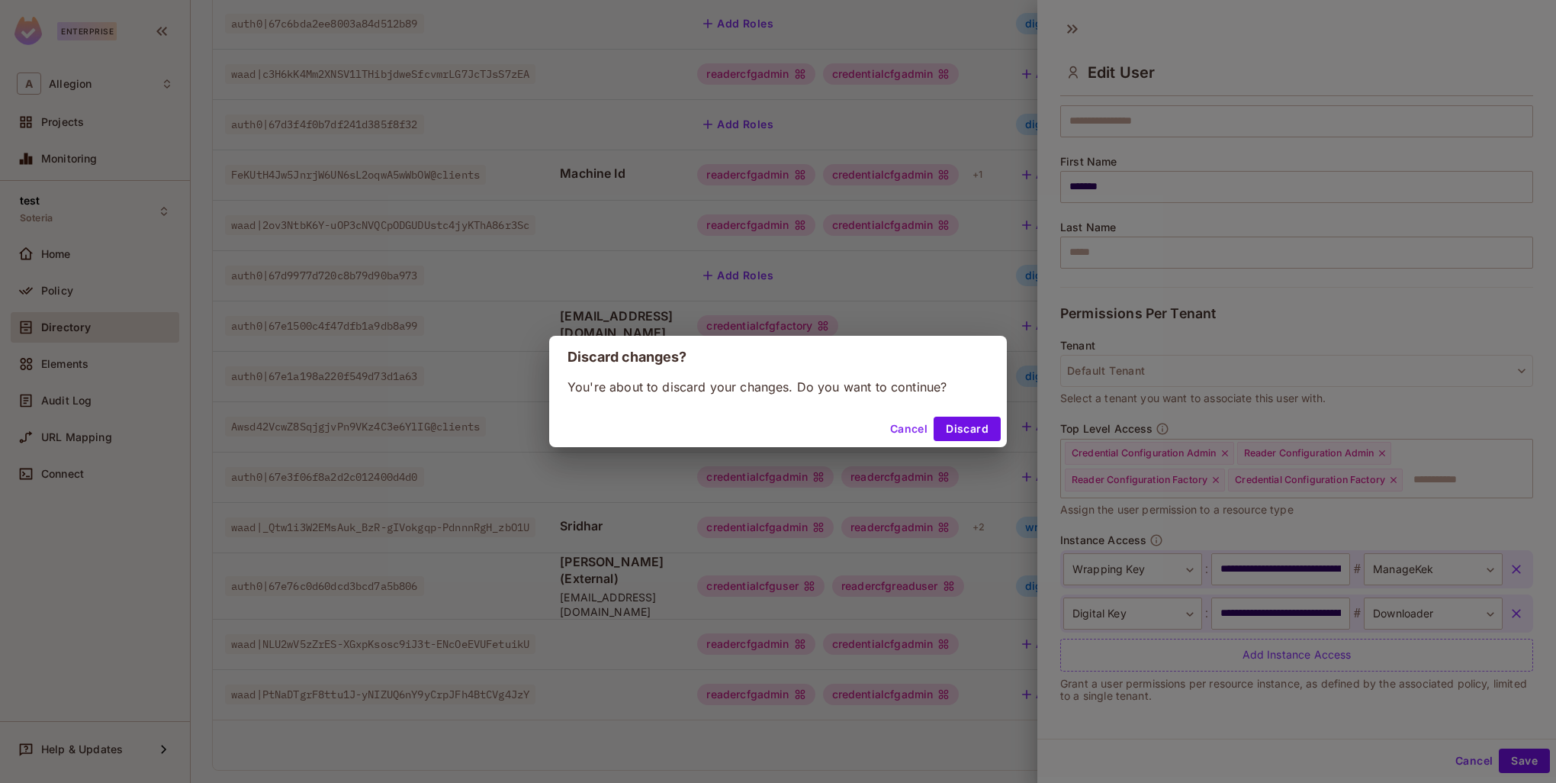
click at [906, 423] on button "Cancel" at bounding box center [909, 429] width 50 height 24
